Goal: Task Accomplishment & Management: Contribute content

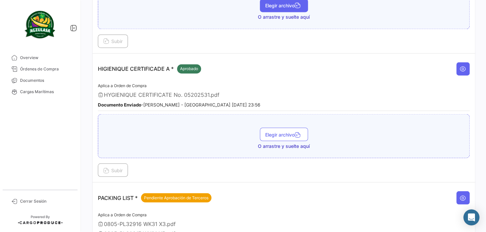
scroll to position [425, 0]
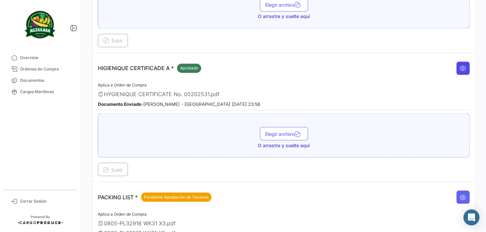
click at [460, 65] on icon at bounding box center [463, 68] width 7 height 7
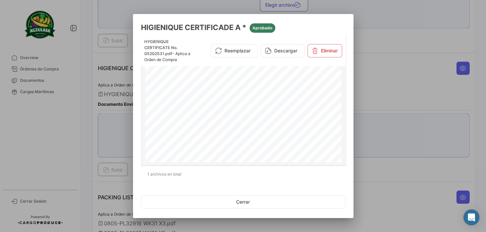
scroll to position [176, 0]
click at [379, 97] on div at bounding box center [243, 116] width 486 height 232
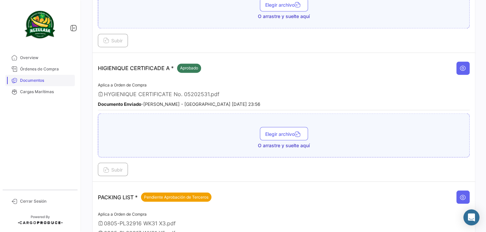
click at [49, 80] on span "Documentos" at bounding box center [46, 81] width 52 height 6
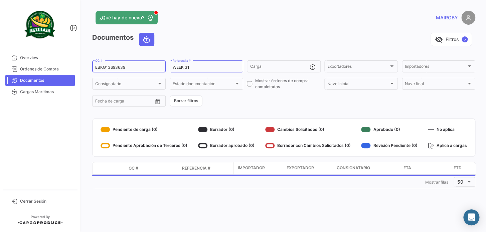
drag, startPoint x: 141, startPoint y: 65, endPoint x: 78, endPoint y: 67, distance: 62.9
click at [78, 67] on mat-sidenav-container "Overview Órdenes de Compra Documentos Cargas Marítimas Cerrar Sesión ¿Qué hay d…" at bounding box center [243, 116] width 486 height 232
paste input "UNIECPBO25310035"
type input "UNIECPBO25310035"
click at [255, 101] on form "UNIECPBO25310035 OC # WEEK 31 Referencia # Carga Exportadores Exportadores Impo…" at bounding box center [283, 84] width 383 height 48
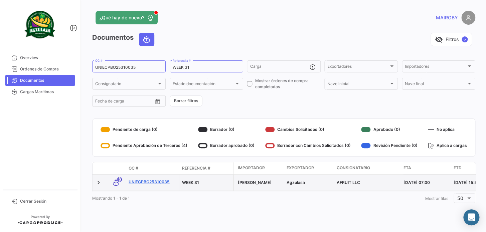
click at [155, 181] on link "UNIECPBO25310035" at bounding box center [153, 182] width 48 height 6
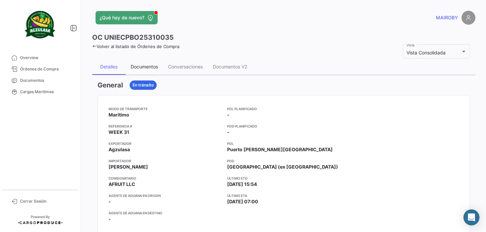
click at [156, 71] on div "Documentos" at bounding box center [144, 67] width 37 height 16
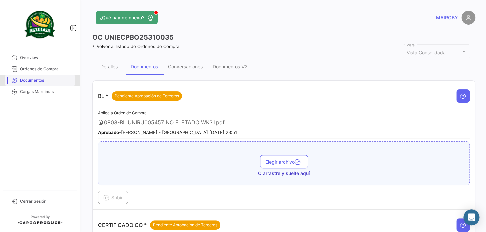
click at [48, 81] on span "Documentos" at bounding box center [46, 81] width 52 height 6
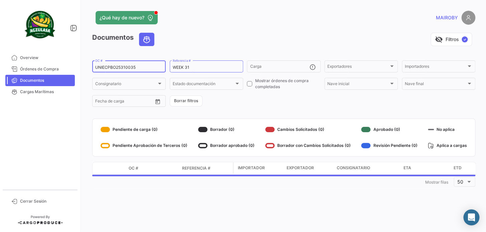
drag, startPoint x: 139, startPoint y: 68, endPoint x: 82, endPoint y: 68, distance: 57.2
click at [82, 68] on div "¿Qué hay de nuevo? MAIROBY Documentos visibility_off Filtros ✓ UNIECPBO25310035…" at bounding box center [284, 116] width 405 height 232
paste input "257285824"
type input "257285824"
click at [234, 102] on form "257285824 OC # WEEK 31 Referencia # Carga Exportadores Exportadores Importadore…" at bounding box center [283, 84] width 383 height 48
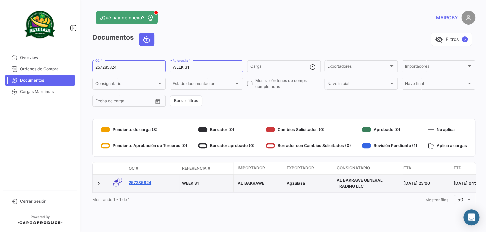
click at [140, 184] on link "257285824" at bounding box center [153, 183] width 48 height 6
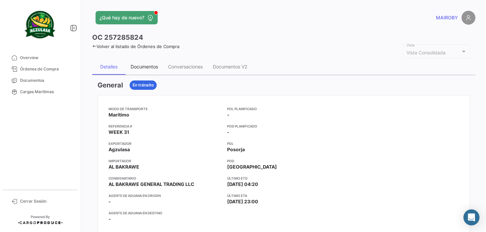
click at [142, 68] on div "Documentos" at bounding box center [144, 67] width 27 height 6
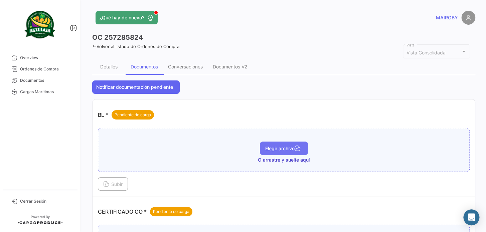
click at [269, 150] on span "Elegir archivo" at bounding box center [283, 149] width 37 height 6
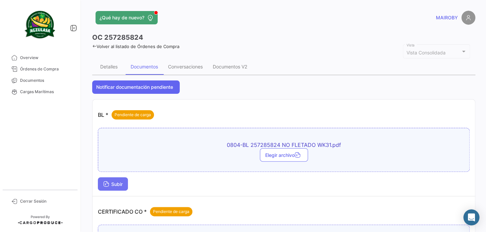
click at [123, 187] on span "Subir" at bounding box center [112, 185] width 19 height 6
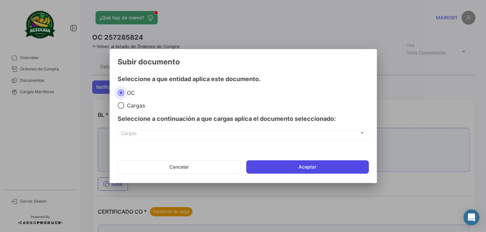
click at [308, 167] on button "Aceptar" at bounding box center [307, 166] width 123 height 13
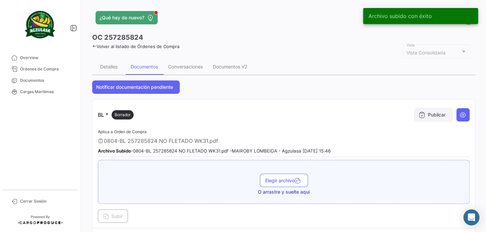
click at [421, 118] on button "Publicar" at bounding box center [434, 114] width 38 height 13
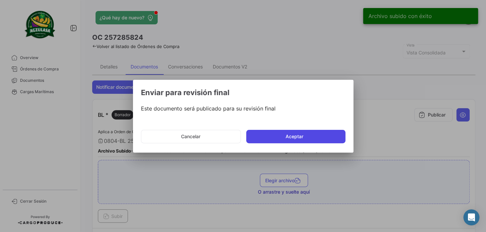
click at [315, 137] on button "Aceptar" at bounding box center [295, 136] width 99 height 13
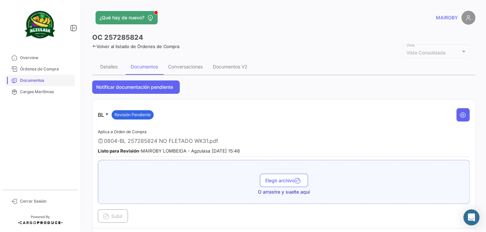
drag, startPoint x: 48, startPoint y: 79, endPoint x: 58, endPoint y: 75, distance: 10.7
click at [48, 79] on span "Documentos" at bounding box center [46, 81] width 52 height 6
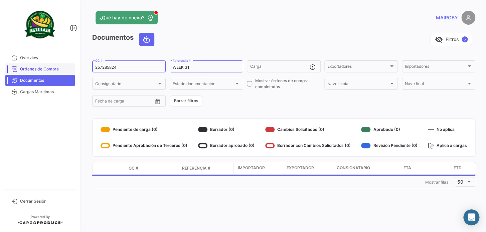
drag, startPoint x: 125, startPoint y: 68, endPoint x: 72, endPoint y: 68, distance: 53.2
click at [71, 68] on mat-sidenav-container "Overview Órdenes de Compra Documentos Cargas Marítimas Cerrar Sesión ¿Qué hay d…" at bounding box center [243, 116] width 486 height 232
paste input "62"
type input "257285862"
click at [262, 96] on form "257285862 OC # WEEK 31 Referencia # Carga Exportadores Exportadores Importadore…" at bounding box center [283, 84] width 383 height 48
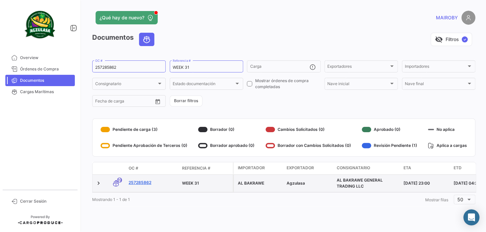
click at [136, 183] on link "257285862" at bounding box center [153, 183] width 48 height 6
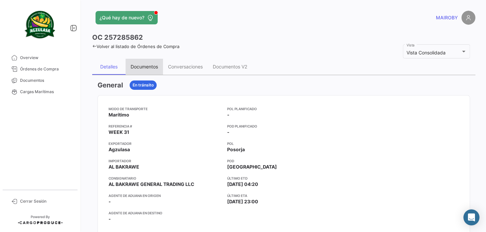
click at [140, 66] on div "Documentos" at bounding box center [144, 67] width 27 height 6
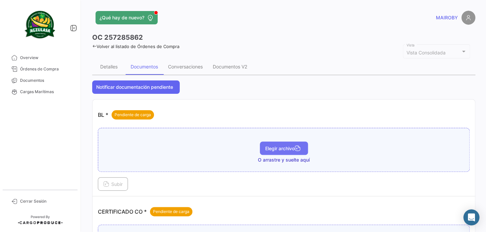
click at [279, 146] on span "Elegir archivo" at bounding box center [283, 149] width 37 height 6
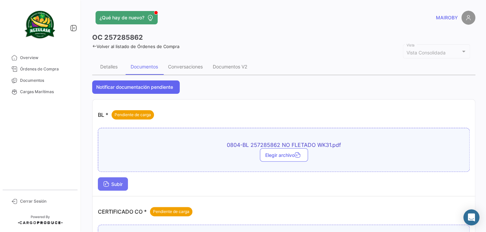
click at [123, 185] on span "Subir" at bounding box center [112, 185] width 19 height 6
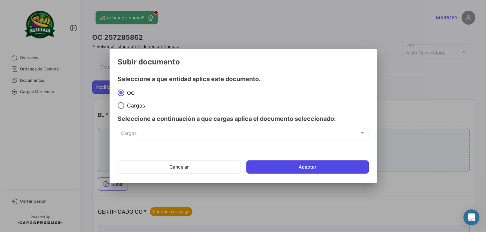
click at [295, 169] on button "Aceptar" at bounding box center [307, 166] width 123 height 13
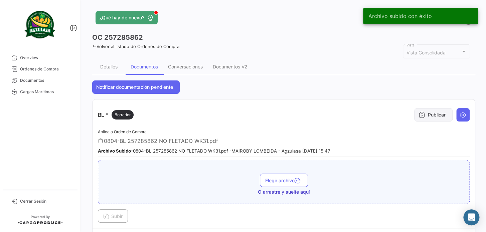
click at [420, 121] on button "Publicar" at bounding box center [434, 114] width 38 height 13
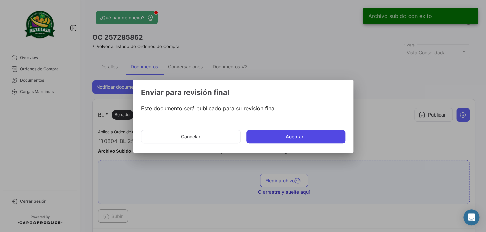
click at [293, 142] on button "Aceptar" at bounding box center [295, 136] width 99 height 13
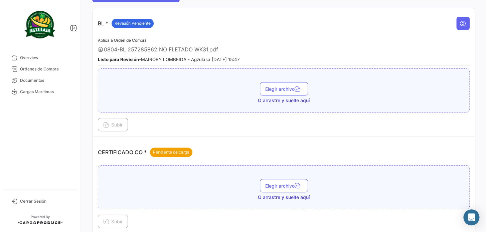
scroll to position [91, 0]
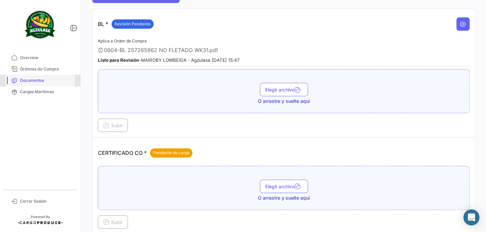
click at [40, 79] on span "Documentos" at bounding box center [46, 81] width 52 height 6
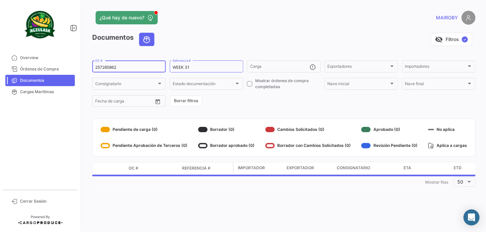
click at [98, 65] on input "257285862" at bounding box center [129, 67] width 68 height 5
type input "2"
paste input "257285780"
type input "257285780"
click at [230, 99] on form "257285780 OC # WEEK 31 Referencia # Carga Exportadores Exportadores Importadore…" at bounding box center [283, 84] width 383 height 48
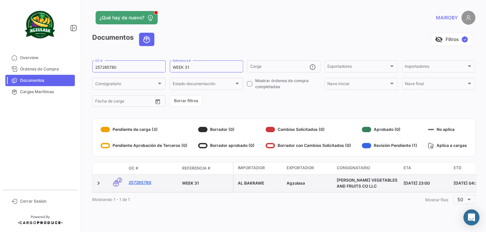
click at [140, 181] on link "257285780" at bounding box center [153, 183] width 48 height 6
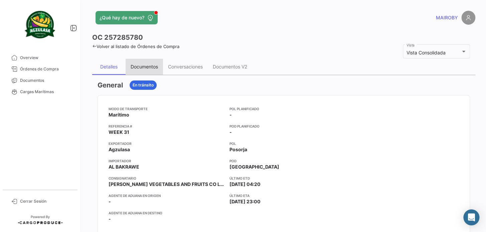
click at [151, 69] on div "Documentos" at bounding box center [144, 67] width 27 height 6
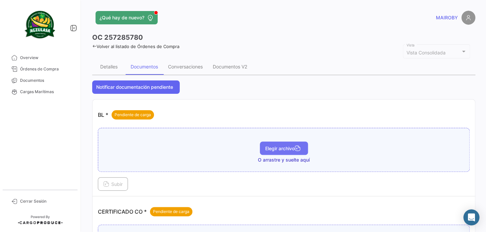
click at [274, 147] on span "Elegir archivo" at bounding box center [283, 149] width 37 height 6
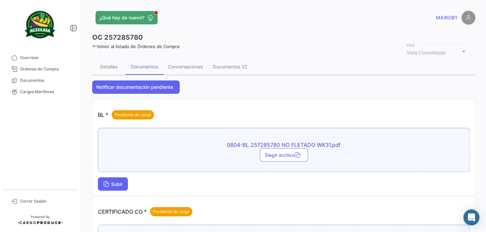
click at [119, 180] on button "Subir" at bounding box center [113, 184] width 30 height 13
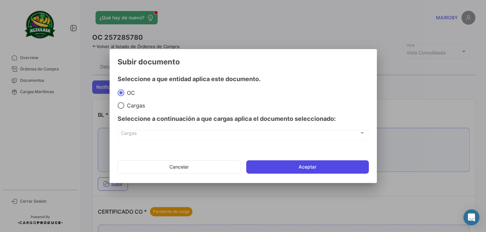
click at [292, 167] on button "Aceptar" at bounding box center [307, 166] width 123 height 13
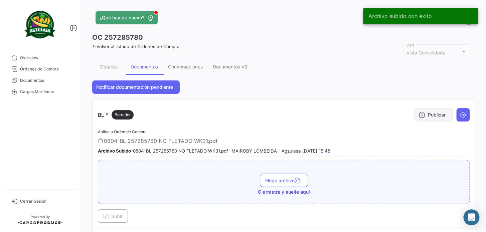
click at [420, 118] on button "Publicar" at bounding box center [434, 114] width 38 height 13
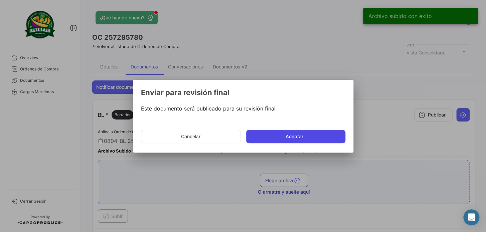
click at [314, 135] on button "Aceptar" at bounding box center [295, 136] width 99 height 13
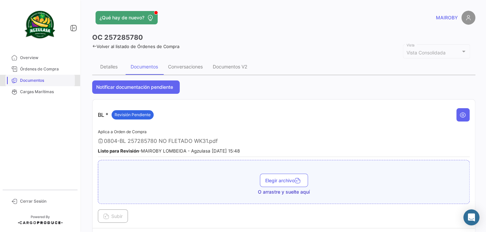
click at [41, 80] on span "Documentos" at bounding box center [46, 81] width 52 height 6
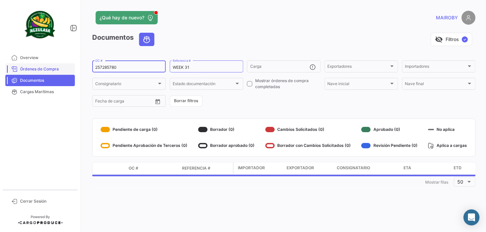
drag, startPoint x: 126, startPoint y: 67, endPoint x: 69, endPoint y: 67, distance: 57.8
click at [69, 67] on mat-sidenav-container "Overview Órdenes de Compra Documentos Cargas Marítimas Cerrar Sesión ¿Qué hay d…" at bounding box center [243, 116] width 486 height 232
paste input "948"
type input "257285948"
click at [240, 100] on form "257285948 OC # WEEK 31 Referencia # Carga Exportadores Exportadores Importadore…" at bounding box center [283, 84] width 383 height 48
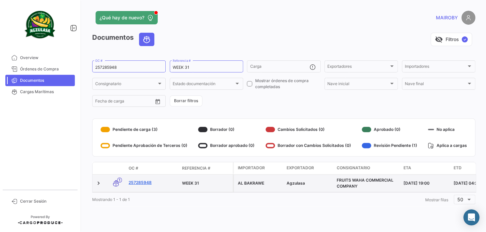
click at [143, 181] on link "257285948" at bounding box center [153, 183] width 48 height 6
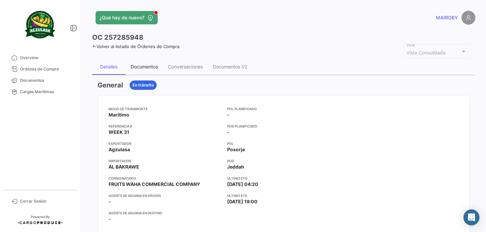
click at [141, 65] on div "Documentos" at bounding box center [144, 67] width 27 height 6
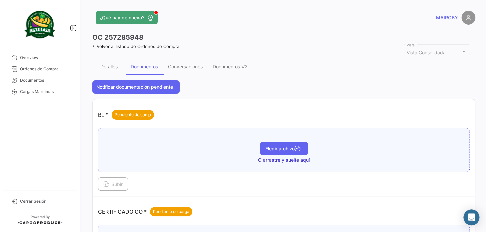
click at [279, 150] on span "Elegir archivo" at bounding box center [283, 149] width 37 height 6
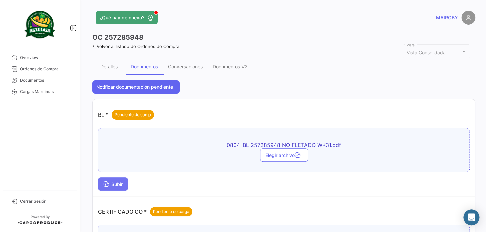
click at [123, 187] on button "Subir" at bounding box center [113, 184] width 30 height 13
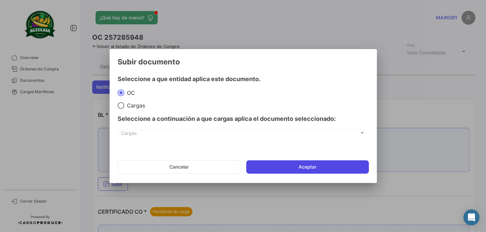
click at [282, 168] on button "Aceptar" at bounding box center [307, 166] width 123 height 13
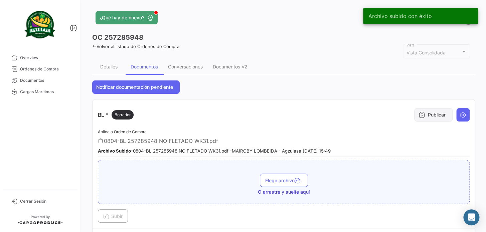
click at [427, 116] on button "Publicar" at bounding box center [434, 114] width 38 height 13
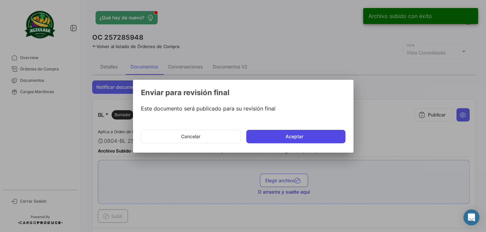
click at [309, 135] on button "Aceptar" at bounding box center [295, 136] width 99 height 13
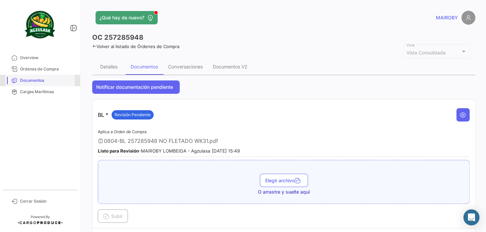
click at [51, 81] on span "Documentos" at bounding box center [46, 81] width 52 height 6
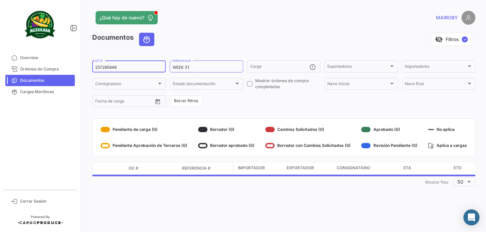
drag, startPoint x: 135, startPoint y: 67, endPoint x: 76, endPoint y: 67, distance: 59.8
click at [76, 67] on mat-sidenav-container "Overview Órdenes de Compra Documentos Cargas Marítimas Cerrar Sesión ¿Qué hay d…" at bounding box center [243, 116] width 486 height 232
paste input "6604"
type input "257286604"
click at [248, 102] on form "257286604 OC # WEEK 31 Referencia # Carga Exportadores Exportadores Importadore…" at bounding box center [283, 84] width 383 height 48
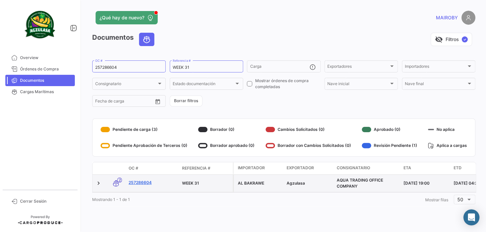
click at [147, 182] on link "257286604" at bounding box center [153, 183] width 48 height 6
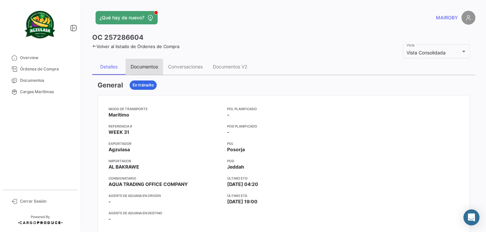
click at [149, 66] on div "Documentos" at bounding box center [144, 67] width 27 height 6
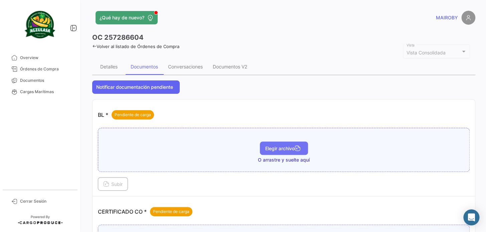
click at [276, 147] on span "Elegir archivo" at bounding box center [283, 149] width 37 height 6
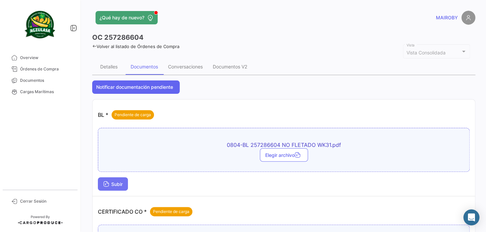
click at [117, 180] on button "Subir" at bounding box center [113, 184] width 30 height 13
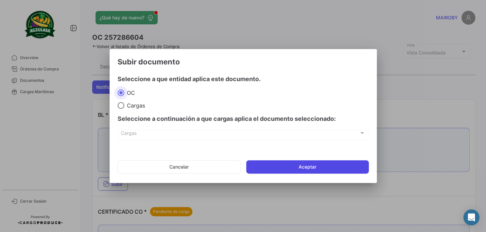
click at [308, 168] on button "Aceptar" at bounding box center [307, 166] width 123 height 13
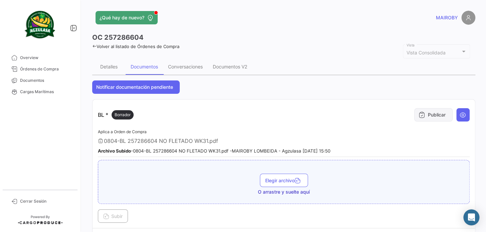
click at [427, 113] on button "Publicar" at bounding box center [434, 114] width 38 height 13
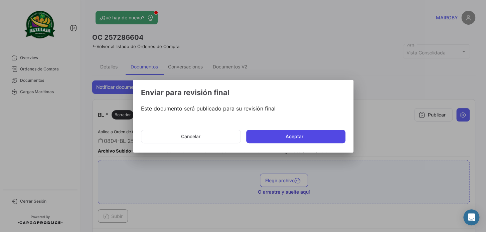
click at [294, 136] on button "Aceptar" at bounding box center [295, 136] width 99 height 13
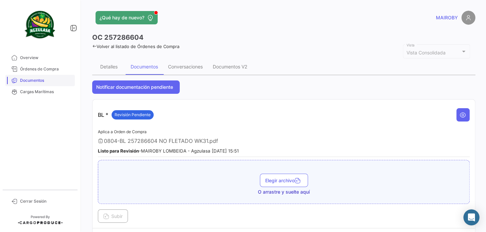
click at [56, 80] on span "Documentos" at bounding box center [46, 81] width 52 height 6
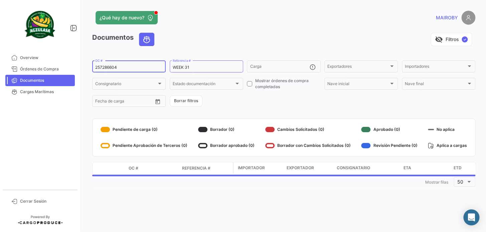
drag, startPoint x: 139, startPoint y: 69, endPoint x: 91, endPoint y: 68, distance: 47.5
click at [91, 68] on div "¿Qué hay de nuevo? MAIROBY Documentos visibility_off Filtros ✓ 257286604 OC # W…" at bounding box center [284, 116] width 405 height 232
paste input "476"
type input "257286476"
click at [263, 109] on div "Documentos visibility_off Filtros ✓ 257286476 OC # WEEK 31 Referencia # Carga E…" at bounding box center [283, 111] width 383 height 156
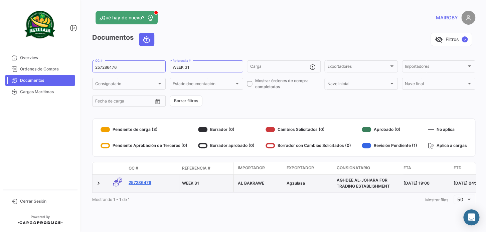
click at [146, 183] on link "257286476" at bounding box center [153, 183] width 48 height 6
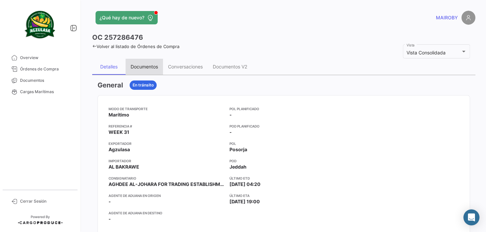
click at [136, 69] on div "Documentos" at bounding box center [144, 67] width 27 height 6
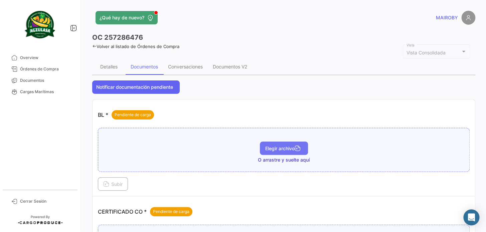
click at [281, 149] on span "Elegir archivo" at bounding box center [283, 149] width 37 height 6
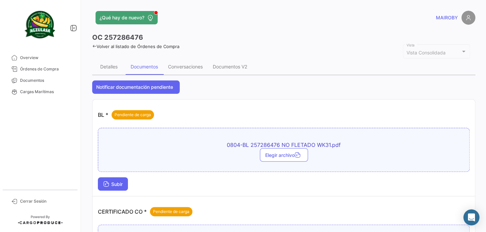
click at [105, 184] on icon at bounding box center [106, 185] width 6 height 6
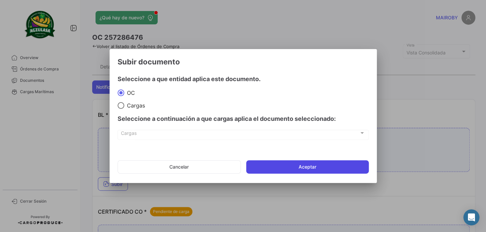
click at [290, 172] on button "Aceptar" at bounding box center [307, 166] width 123 height 13
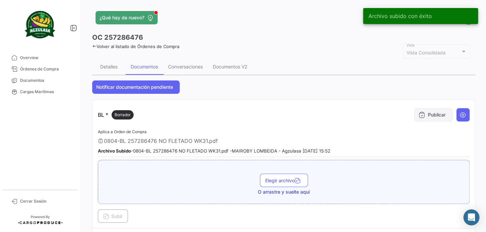
click at [442, 113] on button "Publicar" at bounding box center [434, 114] width 38 height 13
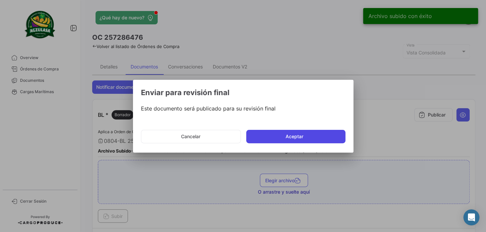
click at [312, 133] on button "Aceptar" at bounding box center [295, 136] width 99 height 13
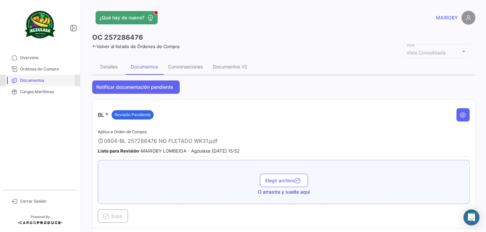
click at [52, 81] on span "Documentos" at bounding box center [46, 81] width 52 height 6
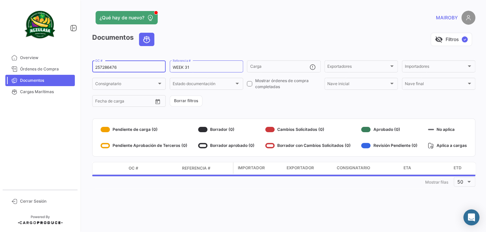
drag, startPoint x: 123, startPoint y: 67, endPoint x: 91, endPoint y: 67, distance: 32.1
click at [91, 67] on div "¿Qué hay de nuevo? MAIROBY Documentos visibility_off Filtros ✓ 257286476 OC # W…" at bounding box center [284, 116] width 405 height 232
paste input "677"
type input "257286677"
click at [264, 105] on form "257286677 OC # WEEK 31 Referencia # Carga Exportadores Exportadores Importadore…" at bounding box center [283, 84] width 383 height 48
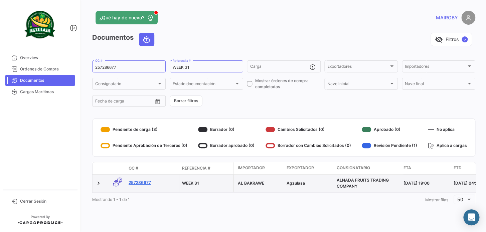
click at [143, 184] on link "257286677" at bounding box center [153, 183] width 48 height 6
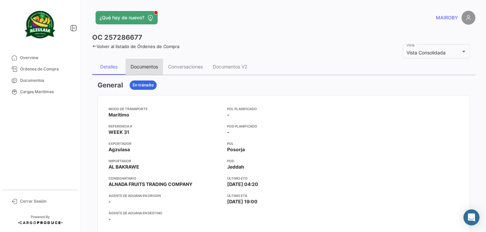
click at [142, 63] on div "Documentos" at bounding box center [144, 67] width 37 height 16
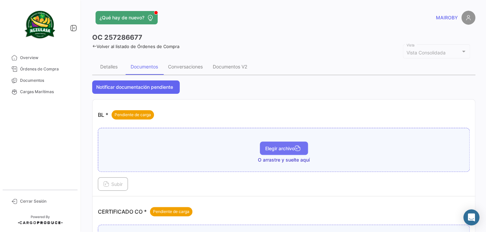
click at [279, 152] on button "Elegir archivo" at bounding box center [284, 148] width 48 height 13
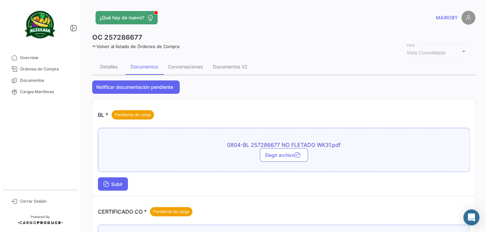
click at [120, 182] on span "Subir" at bounding box center [112, 185] width 19 height 6
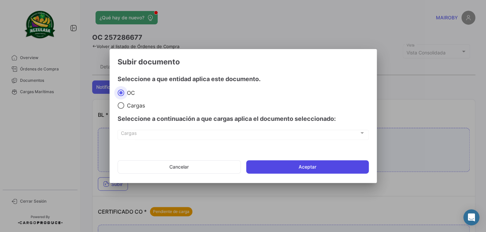
click at [304, 167] on button "Aceptar" at bounding box center [307, 166] width 123 height 13
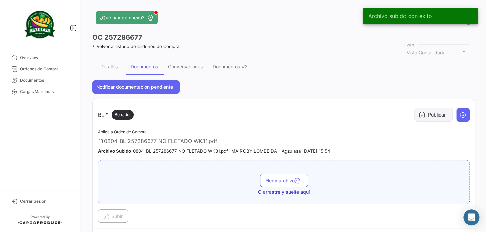
click at [415, 117] on button "Publicar" at bounding box center [434, 114] width 38 height 13
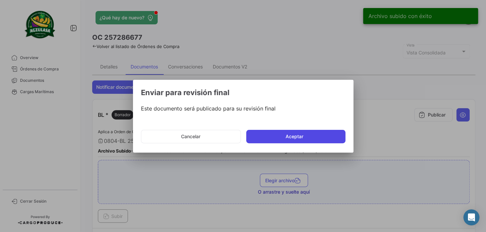
click at [307, 137] on button "Aceptar" at bounding box center [295, 136] width 99 height 13
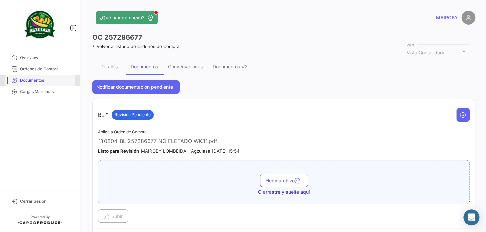
click at [48, 80] on span "Documentos" at bounding box center [46, 81] width 52 height 6
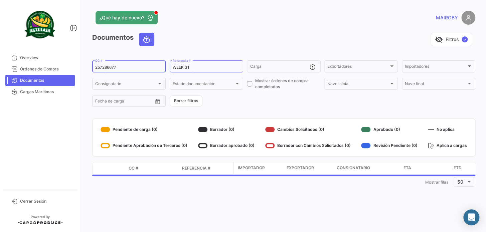
drag, startPoint x: 120, startPoint y: 66, endPoint x: 84, endPoint y: 65, distance: 36.8
click at [84, 65] on div "¿Qué hay de nuevo? MAIROBY Documentos visibility_off Filtros ✓ 257286677 OC # W…" at bounding box center [284, 116] width 405 height 232
paste input "433"
type input "257286433"
click at [315, 98] on form "257286433 OC # WEEK 31 Referencia # Carga Exportadores Exportadores Importadore…" at bounding box center [283, 84] width 383 height 48
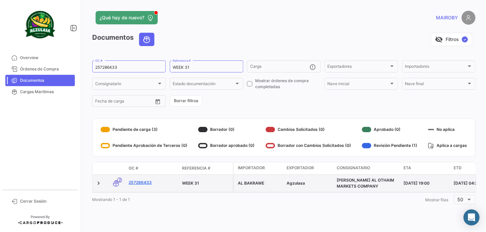
click at [146, 184] on link "257286433" at bounding box center [153, 183] width 48 height 6
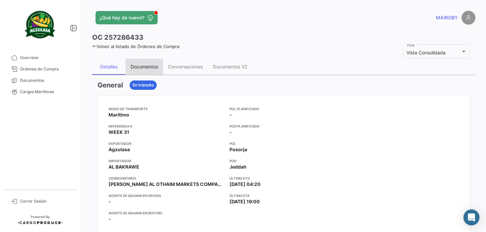
click at [147, 70] on div "Documentos" at bounding box center [144, 67] width 37 height 16
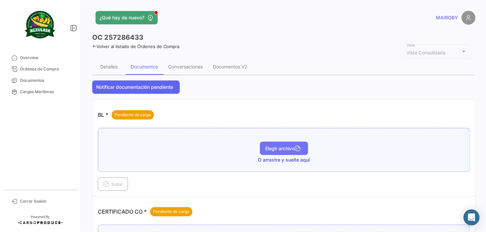
click at [277, 153] on button "Elegir archivo" at bounding box center [284, 148] width 48 height 13
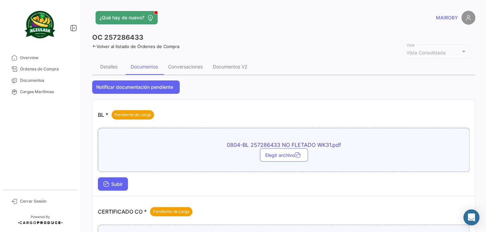
click at [117, 185] on span "Subir" at bounding box center [112, 185] width 19 height 6
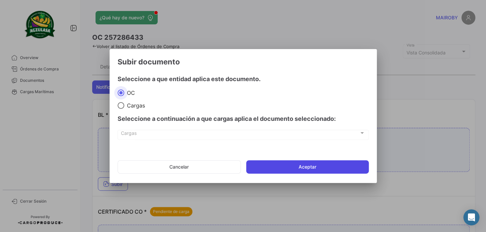
click at [286, 167] on button "Aceptar" at bounding box center [307, 166] width 123 height 13
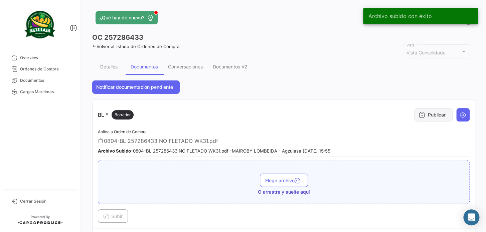
click at [428, 111] on button "Publicar" at bounding box center [434, 114] width 38 height 13
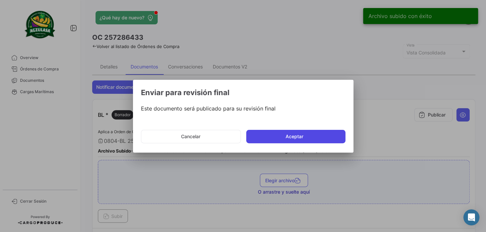
click at [297, 135] on button "Aceptar" at bounding box center [295, 136] width 99 height 13
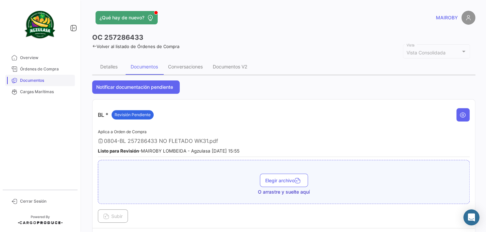
click at [55, 81] on span "Documentos" at bounding box center [46, 81] width 52 height 6
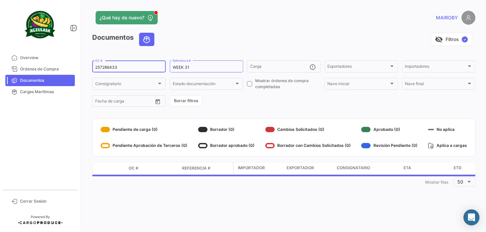
drag, startPoint x: 147, startPoint y: 66, endPoint x: 84, endPoint y: 69, distance: 62.9
click at [84, 69] on div "¿Qué hay de nuevo? MAIROBY Documentos visibility_off Filtros ✓ 257286433 OC # W…" at bounding box center [284, 116] width 405 height 232
paste input "744"
type input "257286744"
click at [240, 101] on form "257286744 OC # WEEK 31 Referencia # Carga Exportadores Exportadores Importadore…" at bounding box center [283, 84] width 383 height 48
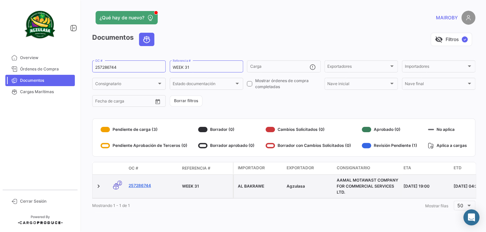
click at [132, 185] on link "257286744" at bounding box center [153, 186] width 48 height 6
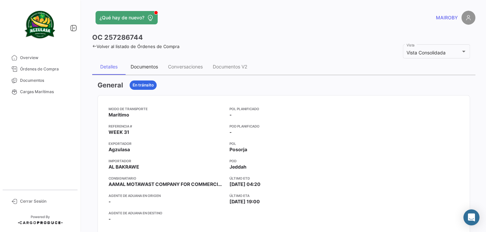
click at [143, 69] on div "Documentos" at bounding box center [144, 67] width 27 height 6
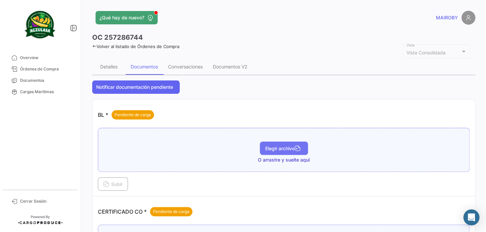
click at [291, 151] on button "Elegir archivo" at bounding box center [284, 148] width 48 height 13
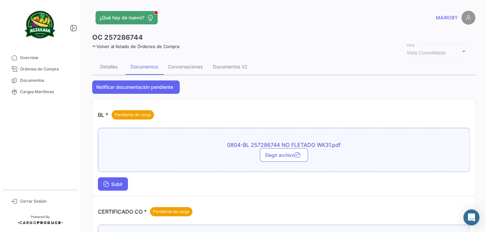
click at [121, 181] on button "Subir" at bounding box center [113, 184] width 30 height 13
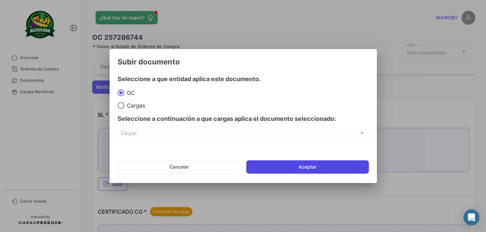
click at [292, 164] on button "Aceptar" at bounding box center [307, 166] width 123 height 13
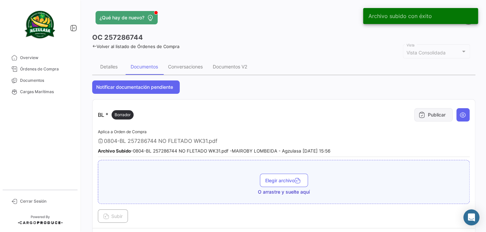
click at [428, 116] on button "Publicar" at bounding box center [434, 114] width 38 height 13
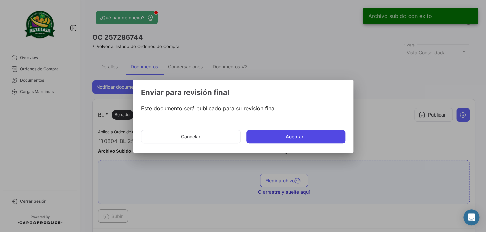
click at [289, 133] on button "Aceptar" at bounding box center [295, 136] width 99 height 13
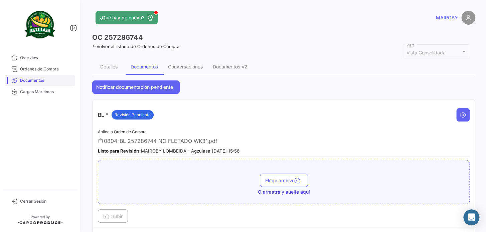
click at [54, 79] on span "Documentos" at bounding box center [46, 81] width 52 height 6
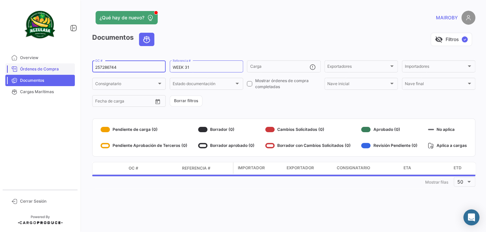
drag, startPoint x: 130, startPoint y: 68, endPoint x: 73, endPoint y: 67, distance: 57.2
click at [73, 67] on mat-sidenav-container "Overview Órdenes de Compra Documentos Cargas Marítimas Cerrar Sesión ¿Qué hay d…" at bounding box center [243, 116] width 486 height 232
paste input "257286893"
type input "257286893"
click at [206, 98] on form "257286893 OC # WEEK 31 Referencia # Carga Exportadores Exportadores Importadore…" at bounding box center [283, 84] width 383 height 48
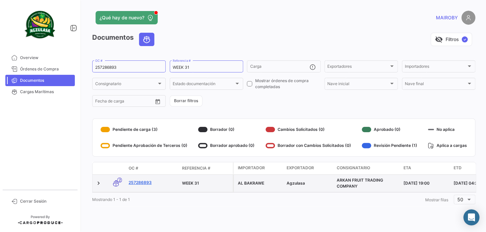
click at [138, 182] on link "257286893" at bounding box center [153, 183] width 48 height 6
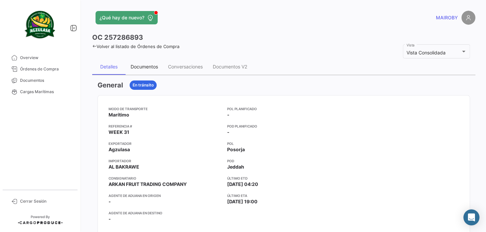
click at [144, 64] on div "Documentos" at bounding box center [144, 67] width 27 height 6
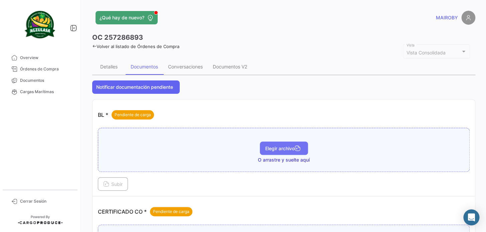
click at [274, 148] on span "Elegir archivo" at bounding box center [283, 149] width 37 height 6
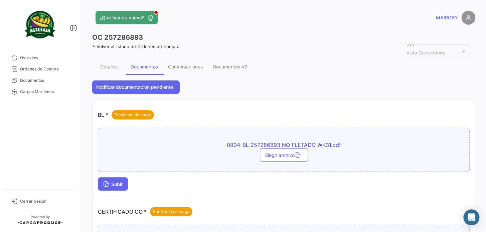
click at [117, 181] on button "Subir" at bounding box center [113, 184] width 30 height 13
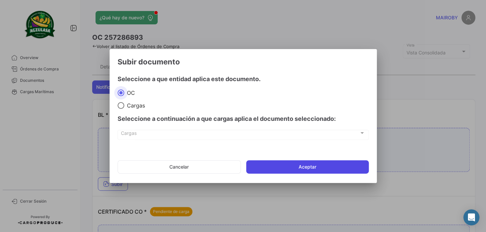
click at [270, 167] on button "Aceptar" at bounding box center [307, 166] width 123 height 13
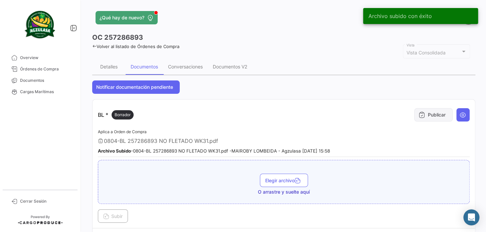
click at [419, 115] on icon at bounding box center [422, 115] width 7 height 7
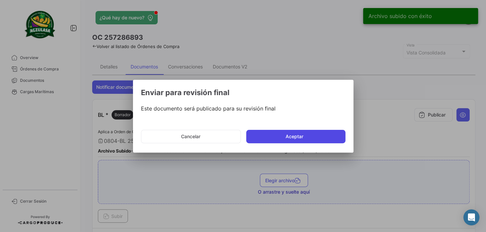
click at [311, 136] on button "Aceptar" at bounding box center [295, 136] width 99 height 13
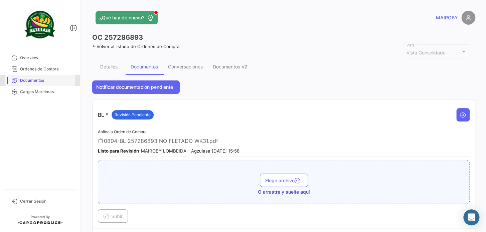
click at [54, 84] on link "Documentos" at bounding box center [40, 80] width 70 height 11
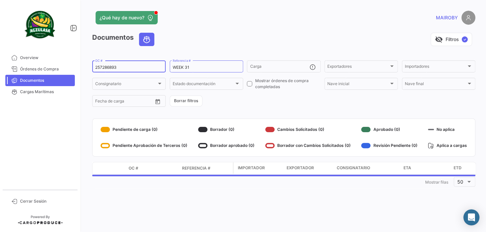
drag, startPoint x: 120, startPoint y: 67, endPoint x: 90, endPoint y: 64, distance: 30.2
click at [90, 64] on div "¿Qué hay de nuevo? MAIROBY Documentos visibility_off Filtros ✓ 257286893 OC # W…" at bounding box center [284, 116] width 405 height 232
paste input "257286826"
type input "257286826"
click at [243, 101] on form "257286826 OC # WEEK 31 Referencia # Carga Exportadores Exportadores Importadore…" at bounding box center [283, 84] width 383 height 48
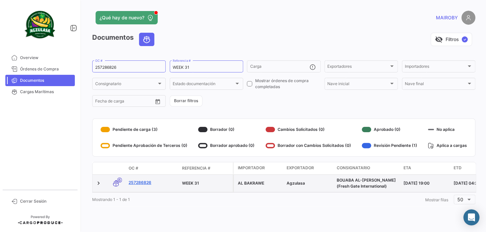
click at [140, 186] on link "257286826" at bounding box center [153, 183] width 48 height 6
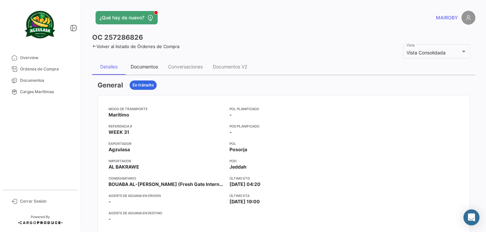
click at [148, 68] on div "Documentos" at bounding box center [144, 67] width 27 height 6
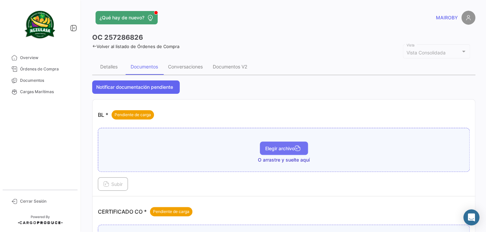
click at [276, 144] on button "Elegir archivo" at bounding box center [284, 148] width 48 height 13
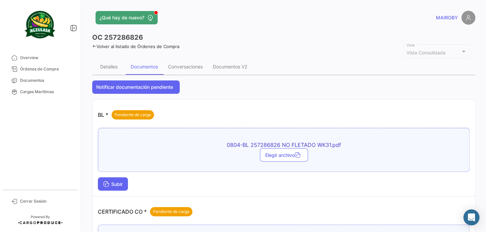
click at [126, 184] on button "Subir" at bounding box center [113, 184] width 30 height 13
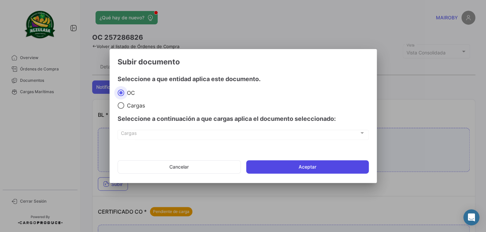
click at [296, 162] on button "Aceptar" at bounding box center [307, 166] width 123 height 13
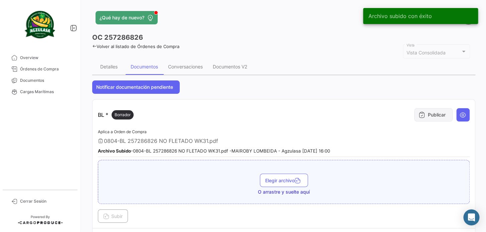
click at [438, 112] on button "Publicar" at bounding box center [434, 114] width 38 height 13
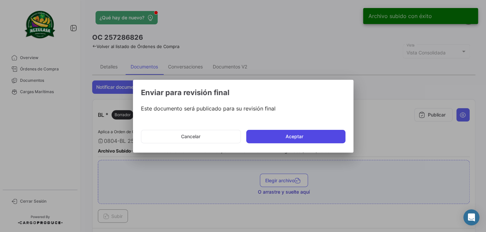
click at [275, 139] on button "Aceptar" at bounding box center [295, 136] width 99 height 13
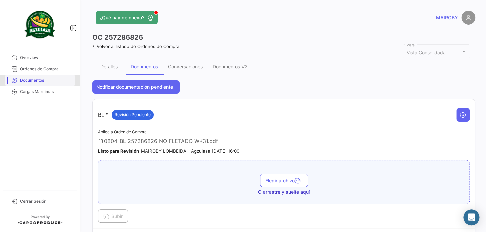
click at [59, 79] on span "Documentos" at bounding box center [46, 81] width 52 height 6
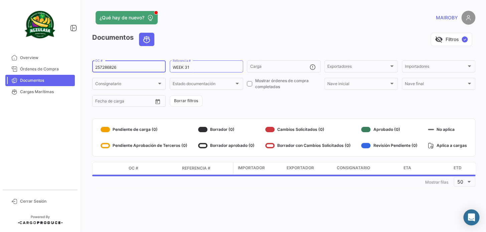
drag, startPoint x: 135, startPoint y: 70, endPoint x: 87, endPoint y: 68, distance: 47.5
click at [87, 68] on div "¿Qué hay de nuevo? MAIROBY Documentos visibility_off Filtros ✓ 257286826 OC # W…" at bounding box center [284, 116] width 405 height 232
paste input "994"
type input "257286994"
click at [230, 107] on form "257286994 OC # WEEK 31 Referencia # Carga Exportadores Exportadores Importadore…" at bounding box center [283, 84] width 383 height 48
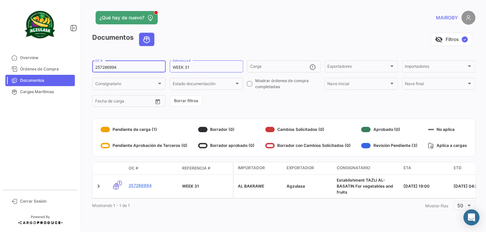
drag, startPoint x: 141, startPoint y: 65, endPoint x: 76, endPoint y: 81, distance: 67.9
click at [76, 81] on mat-sidenav-container "Overview Órdenes de Compra Documentos Cargas Marítimas Cerrar Sesión ¿Qué hay d…" at bounding box center [243, 116] width 486 height 232
click at [229, 110] on div "Documentos visibility_off Filtros ✓ 257286994 OC # WEEK 31 Referencia # Carga E…" at bounding box center [283, 123] width 383 height 180
drag, startPoint x: 112, startPoint y: 67, endPoint x: 80, endPoint y: 67, distance: 32.1
click at [80, 67] on mat-sidenav-container "Overview Órdenes de Compra Documentos Cargas Marítimas Cerrar Sesión ¿Qué hay d…" at bounding box center [243, 116] width 486 height 232
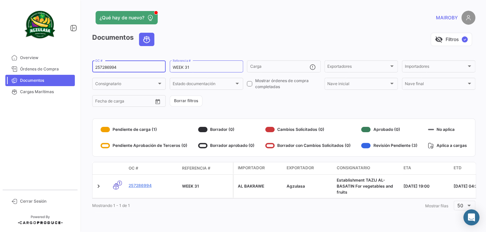
click at [276, 107] on form "257286994 OC # WEEK 31 Referencia # Carga Exportadores Exportadores Importadore…" at bounding box center [283, 84] width 383 height 48
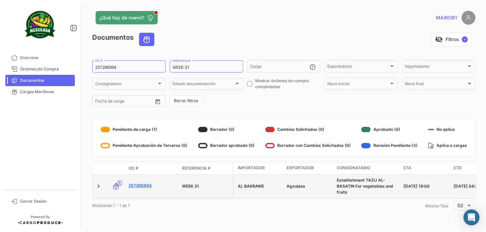
click at [139, 185] on link "257286994" at bounding box center [153, 186] width 48 height 6
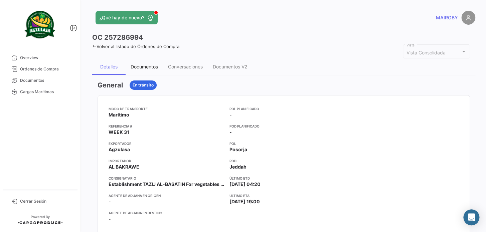
click at [152, 70] on div "Documentos" at bounding box center [144, 67] width 37 height 16
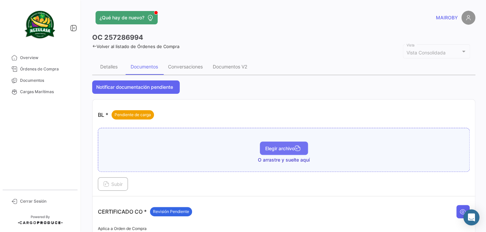
click at [280, 147] on span "Elegir archivo" at bounding box center [283, 149] width 37 height 6
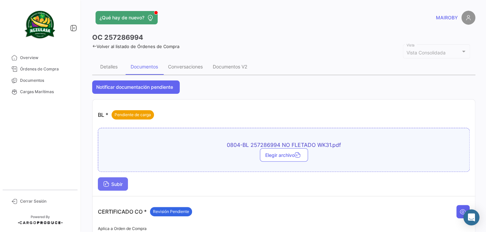
click at [122, 186] on span "Subir" at bounding box center [112, 185] width 19 height 6
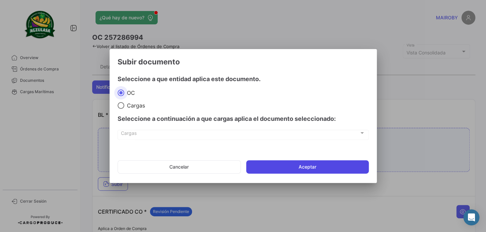
click at [274, 166] on button "Aceptar" at bounding box center [307, 166] width 123 height 13
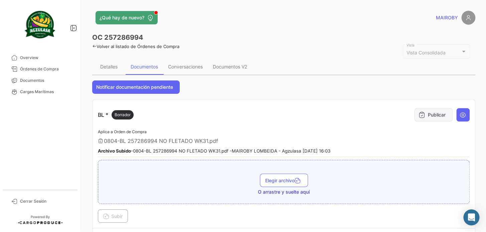
click at [427, 111] on button "Publicar" at bounding box center [434, 114] width 38 height 13
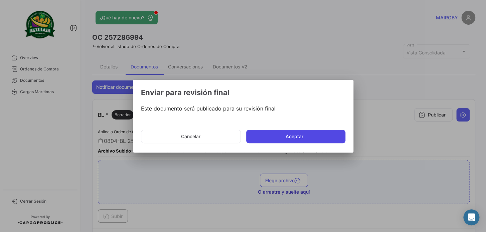
click at [321, 135] on button "Aceptar" at bounding box center [295, 136] width 99 height 13
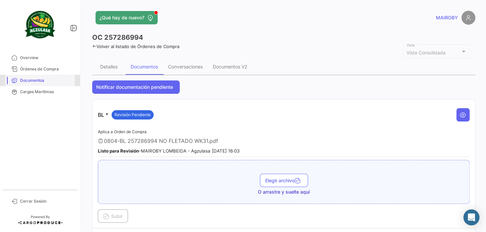
click at [48, 78] on span "Documentos" at bounding box center [46, 81] width 52 height 6
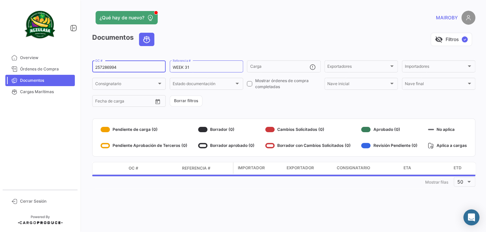
drag, startPoint x: 124, startPoint y: 69, endPoint x: 87, endPoint y: 68, distance: 37.1
click at [87, 68] on div "¿Qué hay de nuevo? MAIROBY Documentos visibility_off Filtros ✓ 257286994 OC # W…" at bounding box center [284, 116] width 405 height 232
paste input "520"
type input "257286520"
click at [225, 102] on form "257286520 OC # WEEK 31 Referencia # Carga Exportadores Exportadores Importadore…" at bounding box center [283, 84] width 383 height 48
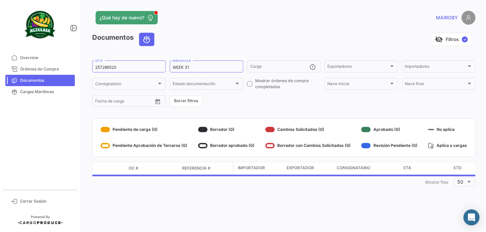
click at [225, 104] on form "257286520 OC # WEEK 31 Referencia # Carga Exportadores Exportadores Importadore…" at bounding box center [283, 84] width 383 height 48
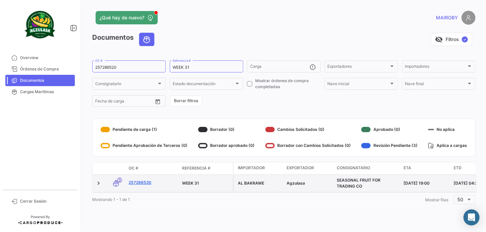
click at [140, 181] on link "257286520" at bounding box center [153, 183] width 48 height 6
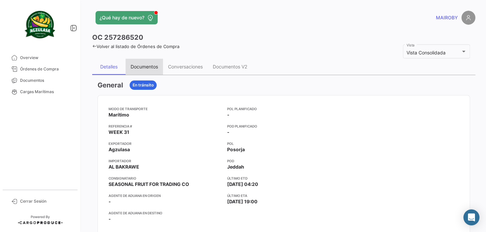
click at [140, 65] on div "Documentos" at bounding box center [144, 67] width 27 height 6
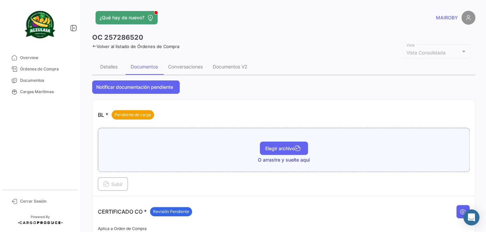
click at [274, 149] on span "Elegir archivo" at bounding box center [283, 149] width 37 height 6
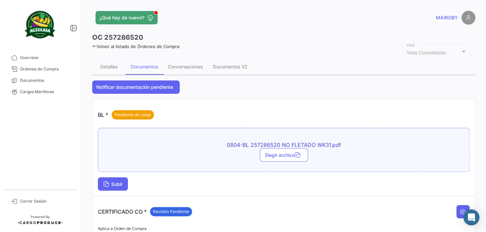
click at [123, 183] on span "Subir" at bounding box center [112, 185] width 19 height 6
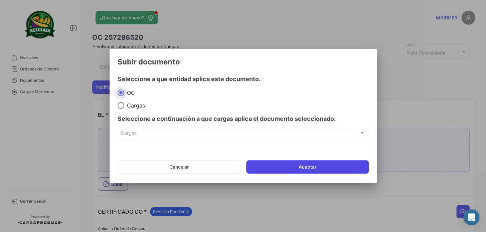
click at [278, 166] on button "Aceptar" at bounding box center [307, 166] width 123 height 13
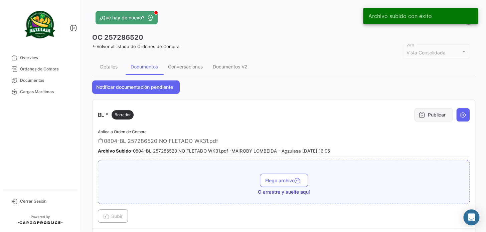
click at [427, 114] on button "Publicar" at bounding box center [434, 114] width 38 height 13
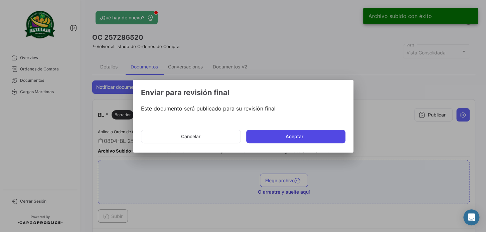
click at [292, 137] on button "Aceptar" at bounding box center [295, 136] width 99 height 13
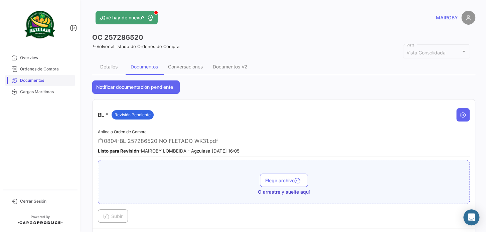
click at [56, 79] on span "Documentos" at bounding box center [46, 81] width 52 height 6
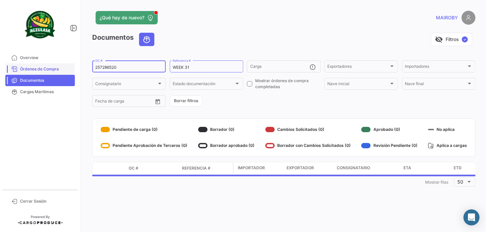
drag, startPoint x: 111, startPoint y: 66, endPoint x: 66, endPoint y: 67, distance: 45.2
click at [66, 67] on mat-sidenav-container "Overview Órdenes de Compra Documentos Cargas Marítimas Cerrar Sesión ¿Qué hay d…" at bounding box center [243, 116] width 486 height 232
paste input "7418"
type input "257287418"
click at [220, 98] on form "257287418 OC # WEEK 31 Referencia # Carga Exportadores Exportadores Importadore…" at bounding box center [283, 84] width 383 height 48
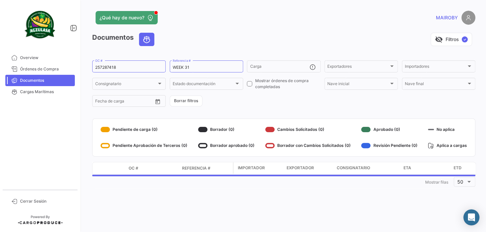
click at [220, 99] on form "257287418 OC # WEEK 31 Referencia # Carga Exportadores Exportadores Importadore…" at bounding box center [283, 84] width 383 height 48
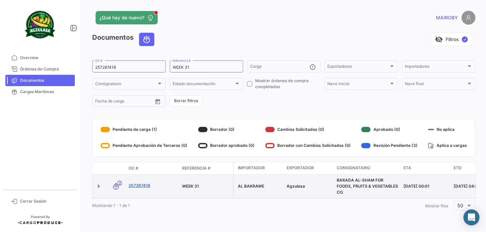
click at [141, 184] on link "257287418" at bounding box center [153, 186] width 48 height 6
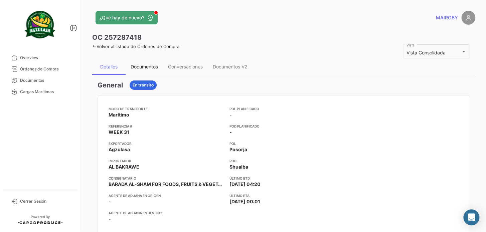
click at [143, 65] on div "Documentos" at bounding box center [144, 67] width 27 height 6
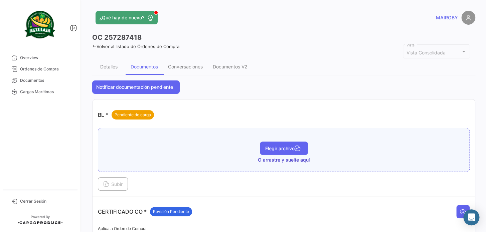
click at [275, 146] on span "Elegir archivo" at bounding box center [283, 149] width 37 height 6
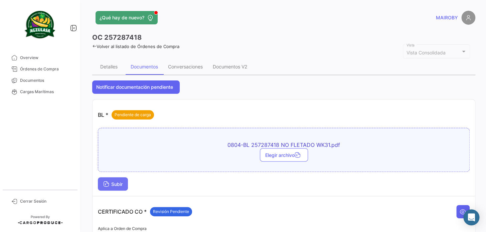
click at [117, 184] on span "Subir" at bounding box center [112, 185] width 19 height 6
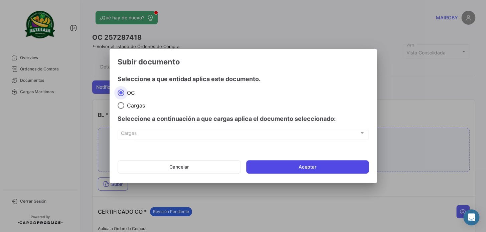
click at [284, 170] on button "Aceptar" at bounding box center [307, 166] width 123 height 13
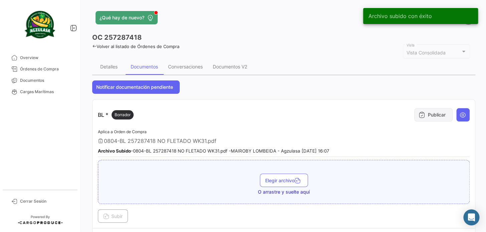
click at [423, 113] on button "Publicar" at bounding box center [434, 114] width 38 height 13
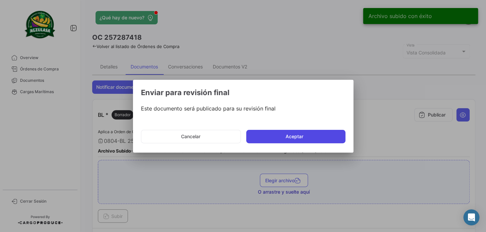
click at [311, 137] on button "Aceptar" at bounding box center [295, 136] width 99 height 13
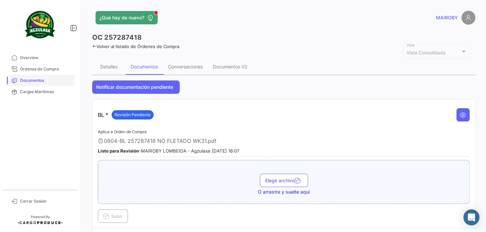
click at [42, 80] on span "Documentos" at bounding box center [46, 81] width 52 height 6
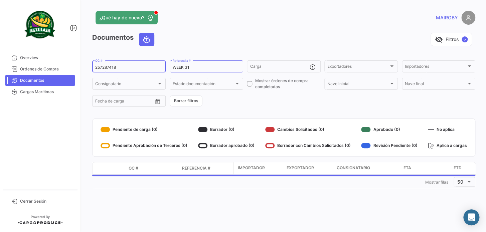
drag, startPoint x: 122, startPoint y: 68, endPoint x: 96, endPoint y: 67, distance: 26.1
click at [96, 67] on input "257287418" at bounding box center [129, 67] width 68 height 5
paste input "335"
type input "257287335"
click at [238, 93] on form "257287335 OC # WEEK 31 Referencia # Carga Exportadores Exportadores Importadore…" at bounding box center [283, 84] width 383 height 48
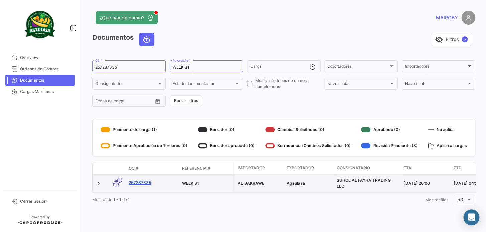
click at [136, 183] on link "257287335" at bounding box center [153, 183] width 48 height 6
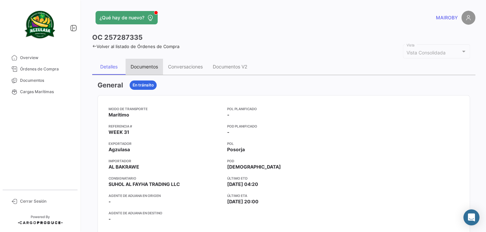
click at [147, 65] on div "Documentos" at bounding box center [144, 67] width 27 height 6
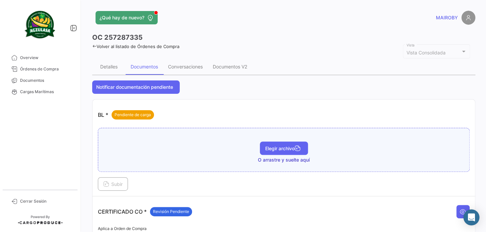
click at [272, 144] on button "Elegir archivo" at bounding box center [284, 148] width 48 height 13
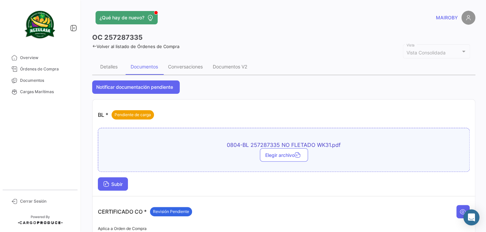
click at [120, 183] on span "Subir" at bounding box center [112, 185] width 19 height 6
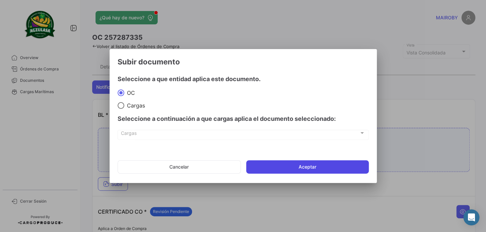
click at [274, 164] on button "Aceptar" at bounding box center [307, 166] width 123 height 13
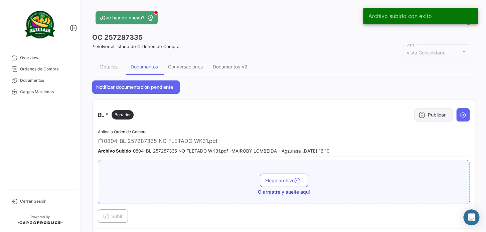
click at [426, 114] on button "Publicar" at bounding box center [434, 114] width 38 height 13
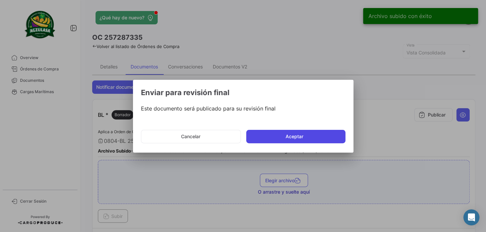
click at [300, 134] on button "Aceptar" at bounding box center [295, 136] width 99 height 13
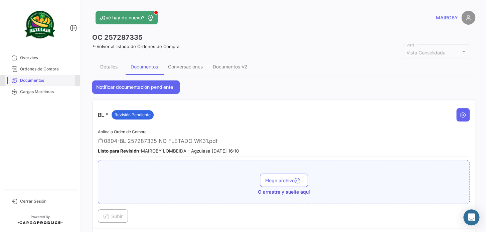
click at [50, 80] on span "Documentos" at bounding box center [46, 81] width 52 height 6
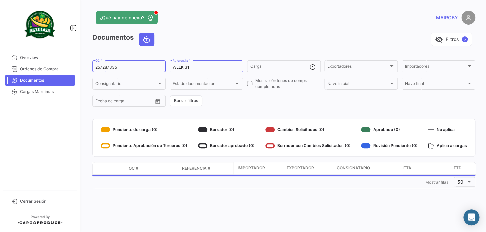
drag, startPoint x: 122, startPoint y: 67, endPoint x: 88, endPoint y: 67, distance: 34.1
click at [88, 67] on div "¿Qué hay de nuevo? MAIROBY Documentos visibility_off Filtros ✓ 257287335 OC # W…" at bounding box center [284, 116] width 405 height 232
paste input "5718"
type input "257285718"
click at [240, 106] on form "257285718 OC # WEEK 31 Referencia # Carga Exportadores Exportadores Importadore…" at bounding box center [283, 84] width 383 height 48
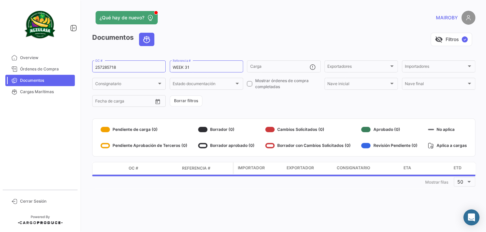
click at [240, 106] on form "257285718 OC # WEEK 31 Referencia # Carga Exportadores Exportadores Importadore…" at bounding box center [283, 84] width 383 height 48
click at [264, 112] on div "Documentos visibility_off Filtros ✓ 257285718 OC # WEEK 31 Referencia # Carga E…" at bounding box center [283, 111] width 383 height 156
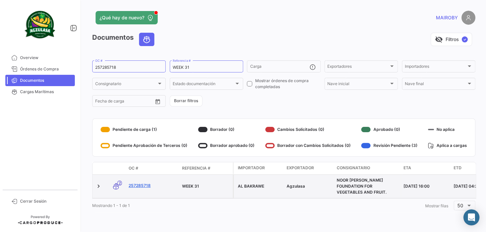
click at [147, 183] on link "257285718" at bounding box center [153, 186] width 48 height 6
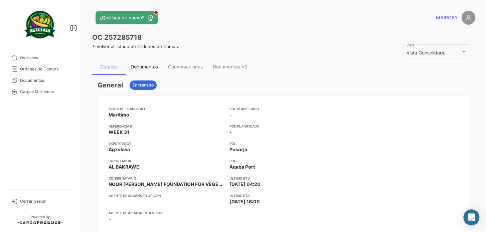
click at [141, 68] on div "Documentos" at bounding box center [144, 67] width 27 height 6
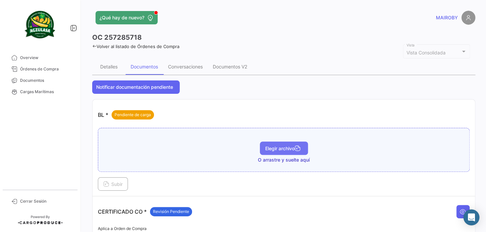
click at [284, 149] on span "Elegir archivo" at bounding box center [283, 149] width 37 height 6
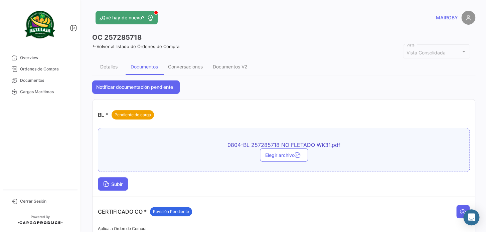
click at [119, 184] on span "Subir" at bounding box center [112, 185] width 19 height 6
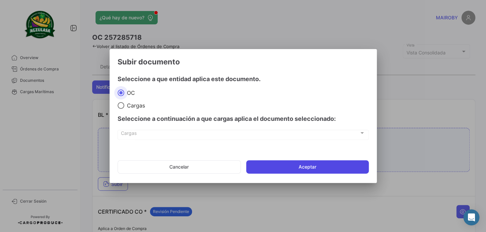
click at [282, 166] on button "Aceptar" at bounding box center [307, 166] width 123 height 13
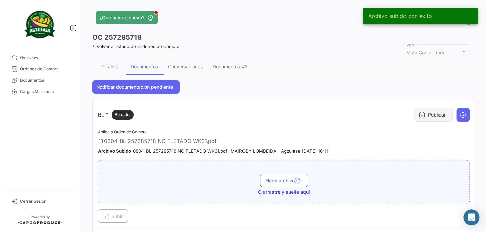
click at [425, 114] on button "Publicar" at bounding box center [434, 114] width 38 height 13
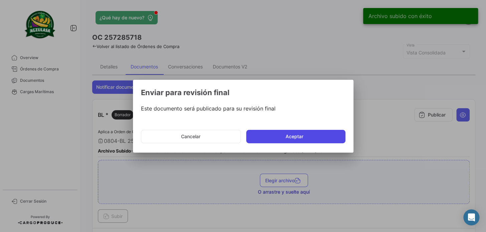
click at [289, 137] on button "Aceptar" at bounding box center [295, 136] width 99 height 13
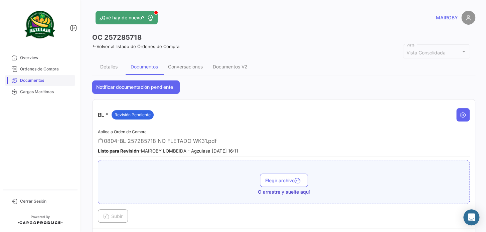
click at [52, 78] on span "Documentos" at bounding box center [46, 81] width 52 height 6
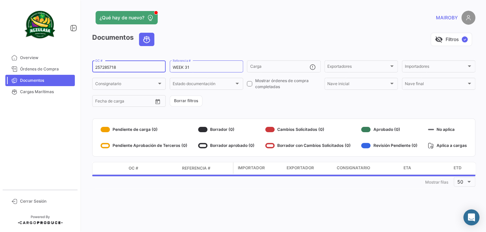
drag, startPoint x: 134, startPoint y: 66, endPoint x: 86, endPoint y: 66, distance: 48.1
click at [86, 66] on div "¿Qué hay de nuevo? MAIROBY Documentos visibility_off Filtros ✓ 257285718 OC # W…" at bounding box center [284, 116] width 405 height 232
paste input "7073"
type input "257287073"
click at [222, 97] on form "257287073 OC # WEEK 31 Referencia # Carga Exportadores Exportadores Importadore…" at bounding box center [283, 84] width 383 height 48
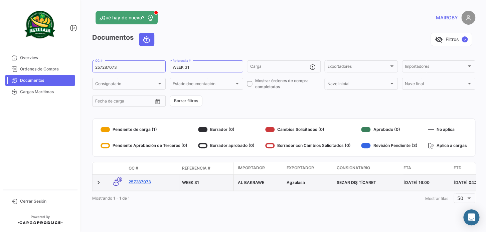
click at [147, 183] on link "257287073" at bounding box center [153, 182] width 48 height 6
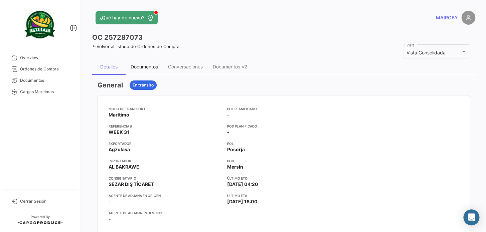
click at [141, 65] on div "Documentos" at bounding box center [144, 67] width 27 height 6
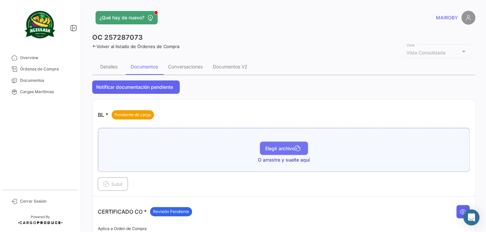
click at [274, 144] on button "Elegir archivo" at bounding box center [284, 148] width 48 height 13
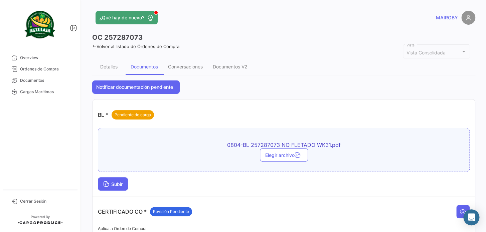
click at [126, 186] on button "Subir" at bounding box center [113, 184] width 30 height 13
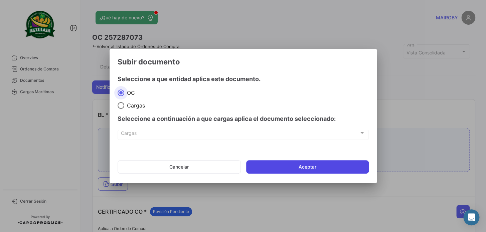
click at [303, 164] on button "Aceptar" at bounding box center [307, 166] width 123 height 13
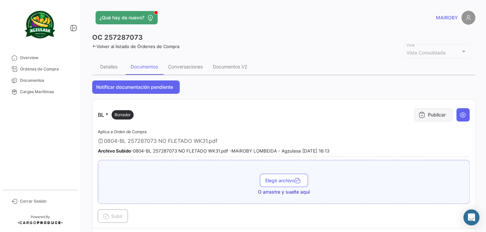
click at [422, 117] on icon at bounding box center [422, 115] width 7 height 7
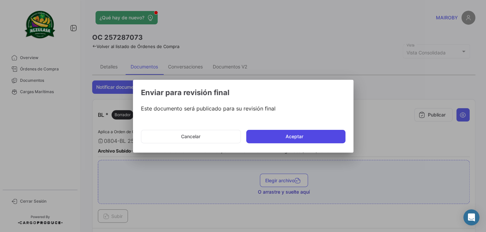
click at [304, 136] on button "Aceptar" at bounding box center [295, 136] width 99 height 13
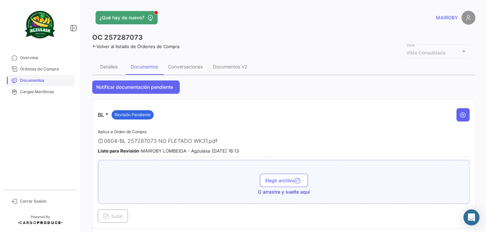
click at [38, 83] on span "Documentos" at bounding box center [46, 81] width 52 height 6
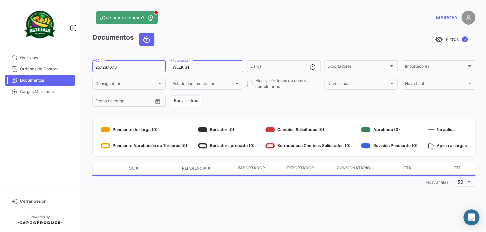
drag, startPoint x: 139, startPoint y: 69, endPoint x: 92, endPoint y: 67, distance: 46.5
click at [92, 67] on div "257287073 OC #" at bounding box center [129, 66] width 74 height 13
paste input "GQL0407905"
type input "GQL0407905"
click at [246, 102] on form "GQL0407905 OC # WEEK 31 Referencia # Carga Exportadores Exportadores Importador…" at bounding box center [283, 84] width 383 height 48
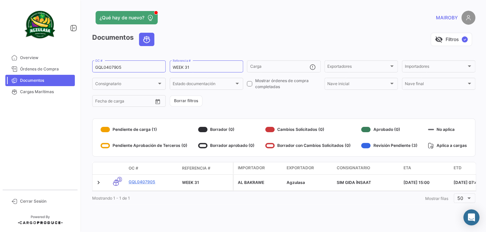
click at [234, 105] on form "GQL0407905 OC # WEEK 31 Referencia # Carga Exportadores Exportadores Importador…" at bounding box center [283, 84] width 383 height 48
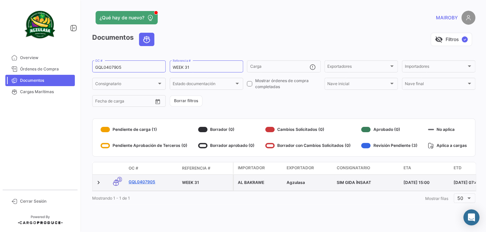
click at [150, 180] on link "GQL0407905" at bounding box center [153, 182] width 48 height 6
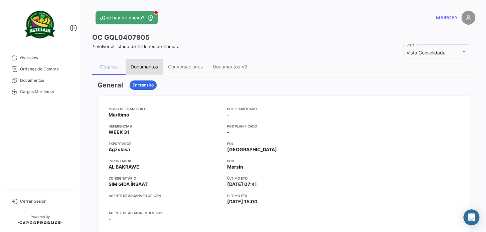
click at [141, 64] on div "Documentos" at bounding box center [144, 67] width 27 height 6
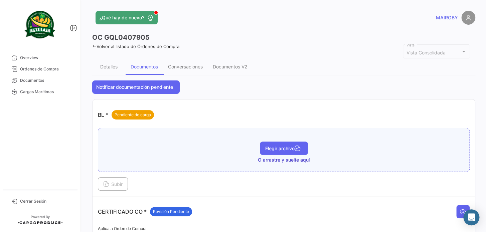
click at [291, 143] on button "Elegir archivo" at bounding box center [284, 148] width 48 height 13
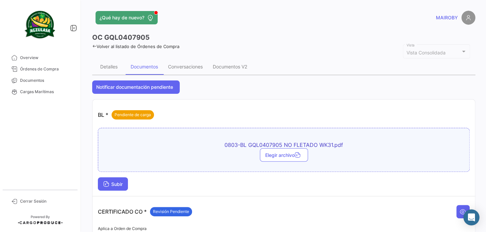
click at [105, 184] on icon at bounding box center [106, 185] width 6 height 6
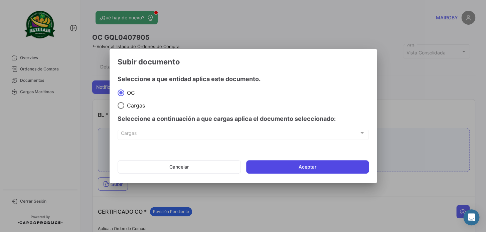
click at [292, 169] on button "Aceptar" at bounding box center [307, 166] width 123 height 13
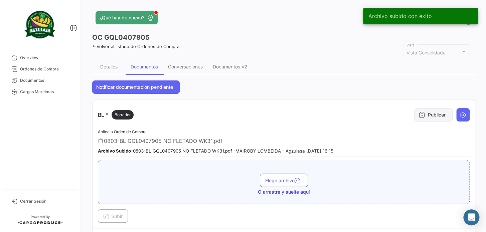
click at [428, 116] on button "Publicar" at bounding box center [434, 114] width 38 height 13
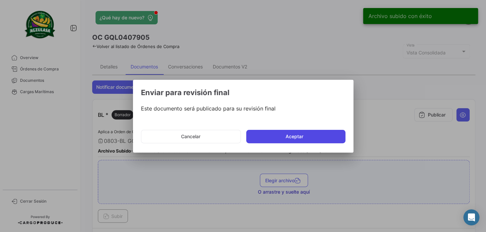
click at [295, 134] on button "Aceptar" at bounding box center [295, 136] width 99 height 13
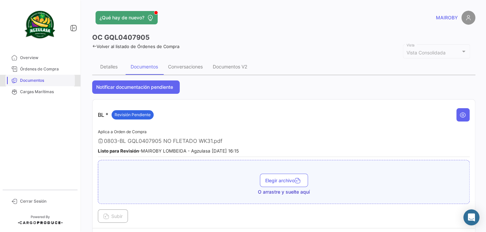
click at [41, 82] on span "Documentos" at bounding box center [46, 81] width 52 height 6
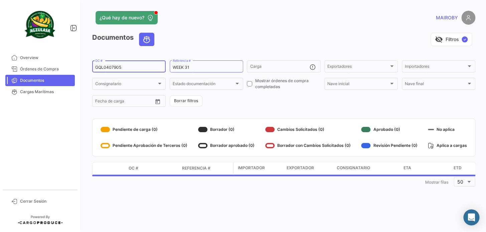
drag, startPoint x: 134, startPoint y: 68, endPoint x: 78, endPoint y: 68, distance: 56.8
click at [78, 68] on mat-sidenav-container "Overview Órdenes de Compra Documentos Cargas Marítimas Cerrar Sesión ¿Qué hay d…" at bounding box center [243, 116] width 486 height 232
paste input "YE500174200"
type input "GYE500174200"
click at [277, 110] on div "Documentos visibility_off Filtros ✓ GYE500174200 OC # WEEK 31 Referencia # Carg…" at bounding box center [283, 111] width 383 height 156
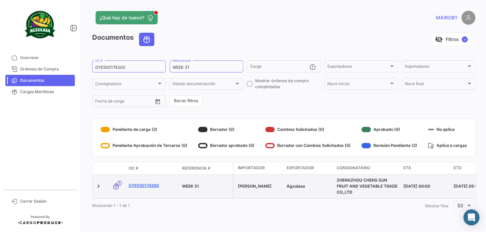
click at [150, 186] on link "GYE500174200" at bounding box center [153, 186] width 48 height 6
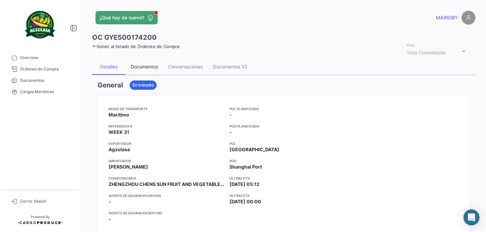
click at [147, 70] on div "Documentos" at bounding box center [144, 67] width 37 height 16
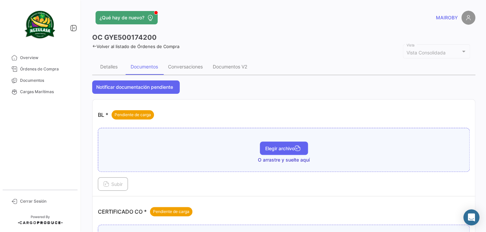
click at [288, 148] on span "Elegir archivo" at bounding box center [283, 149] width 37 height 6
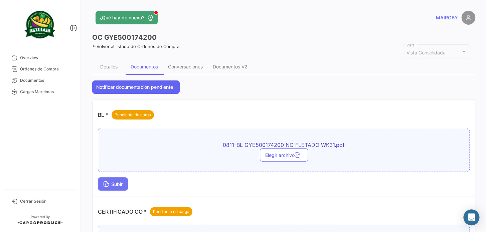
click at [116, 187] on button "Subir" at bounding box center [113, 184] width 30 height 13
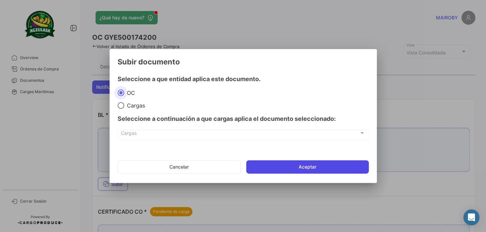
click at [312, 168] on button "Aceptar" at bounding box center [307, 166] width 123 height 13
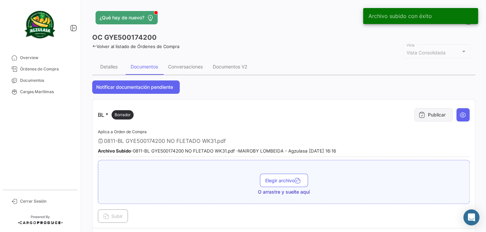
click at [421, 112] on icon at bounding box center [422, 115] width 7 height 7
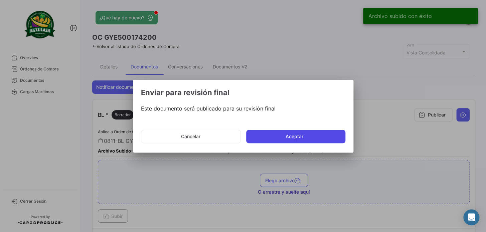
click at [289, 137] on button "Aceptar" at bounding box center [295, 136] width 99 height 13
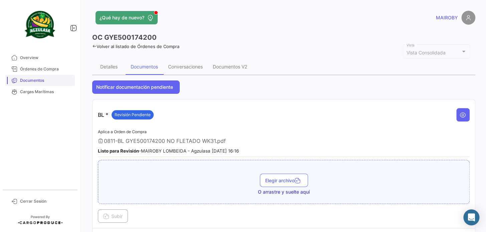
click at [36, 83] on span "Documentos" at bounding box center [46, 81] width 52 height 6
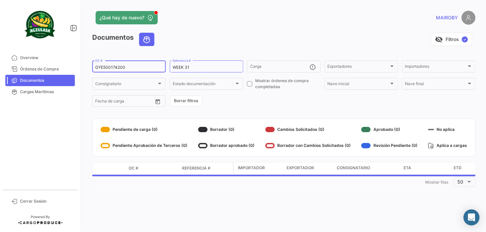
drag, startPoint x: 139, startPoint y: 67, endPoint x: 85, endPoint y: 67, distance: 54.2
click at [85, 67] on div "¿Qué hay de nuevo? MAIROBY Documentos visibility_off Filtros ✓ GYE500174200 OC …" at bounding box center [284, 116] width 405 height 232
paste input "EBKG13753555"
type input "EBKG13753555"
click at [225, 102] on form "EBKG13753555 OC # WEEK 31 Referencia # Carga Exportadores Exportadores Importad…" at bounding box center [283, 84] width 383 height 48
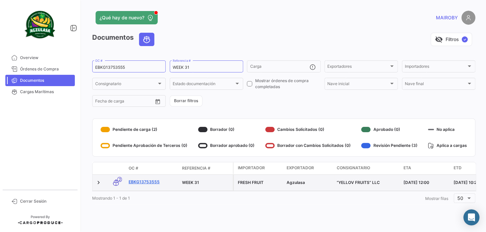
click at [153, 181] on link "EBKG13753555" at bounding box center [153, 182] width 48 height 6
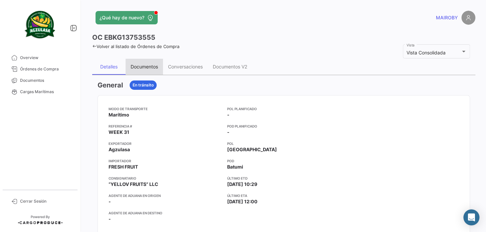
click at [149, 67] on div "Documentos" at bounding box center [144, 67] width 27 height 6
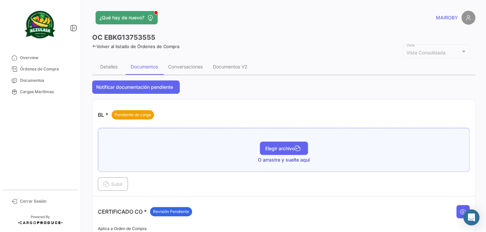
click at [273, 147] on span "Elegir archivo" at bounding box center [283, 149] width 37 height 6
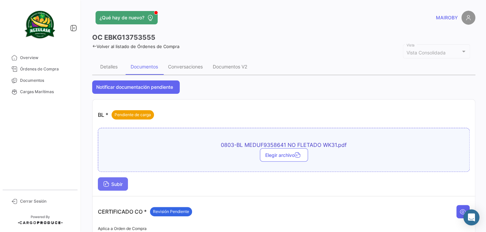
click at [114, 182] on span "Subir" at bounding box center [112, 185] width 19 height 6
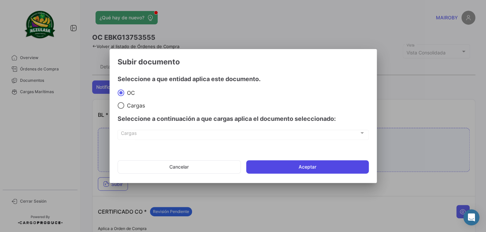
click at [319, 167] on button "Aceptar" at bounding box center [307, 166] width 123 height 13
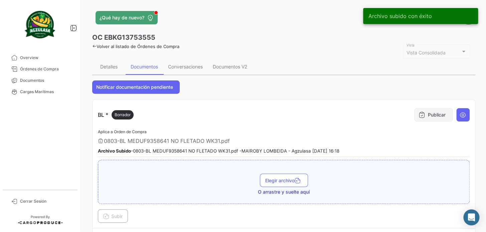
click at [430, 116] on button "Publicar" at bounding box center [434, 114] width 38 height 13
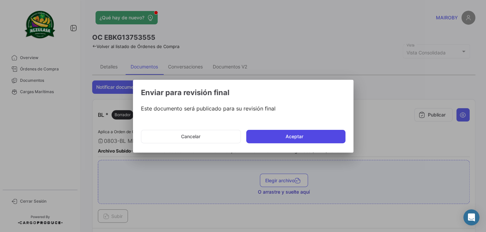
click at [286, 138] on button "Aceptar" at bounding box center [295, 136] width 99 height 13
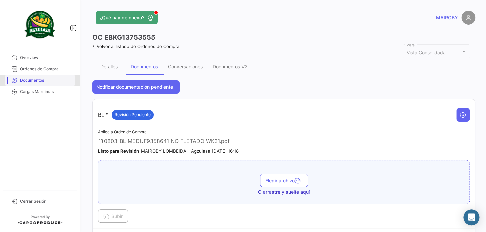
click at [54, 80] on span "Documentos" at bounding box center [46, 81] width 52 height 6
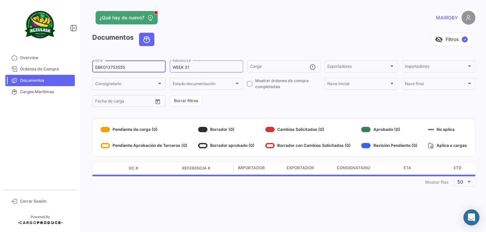
drag, startPoint x: 139, startPoint y: 68, endPoint x: 87, endPoint y: 70, distance: 51.9
click at [87, 70] on div "¿Qué hay de nuevo? MAIROBY Documentos visibility_off Filtros ✓ EBKG13753555 OC …" at bounding box center [284, 116] width 405 height 232
paste input "6425689450"
type input "6425689450"
click at [263, 104] on form "6425689450 OC # WEEK 31 Referencia # Carga Exportadores Exportadores Importador…" at bounding box center [283, 84] width 383 height 48
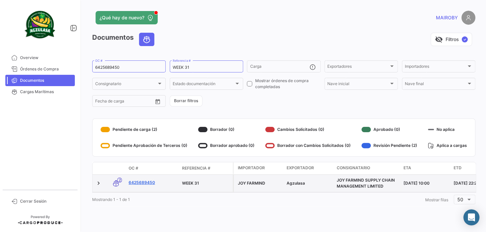
click at [147, 184] on link "6425689450" at bounding box center [153, 183] width 48 height 6
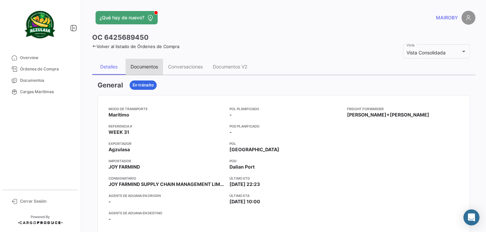
click at [151, 70] on div "Documentos" at bounding box center [144, 67] width 37 height 16
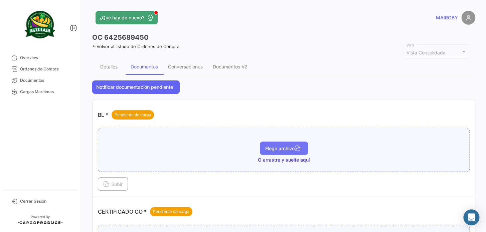
click at [274, 146] on span "Elegir archivo" at bounding box center [283, 149] width 37 height 6
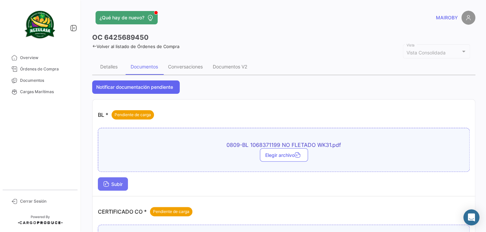
click at [120, 184] on span "Subir" at bounding box center [112, 185] width 19 height 6
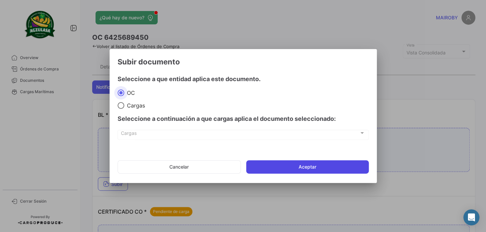
click at [267, 169] on button "Aceptar" at bounding box center [307, 166] width 123 height 13
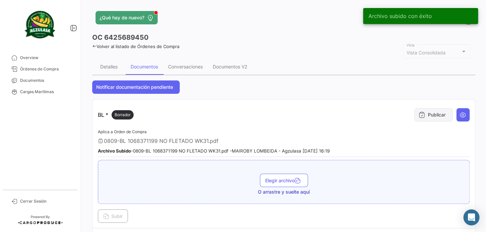
click at [427, 114] on button "Publicar" at bounding box center [434, 114] width 38 height 13
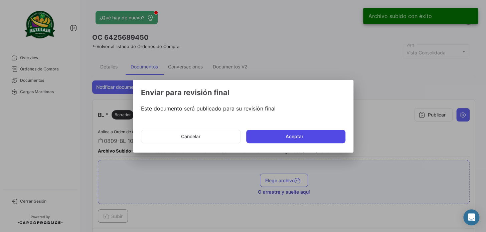
click at [308, 136] on button "Aceptar" at bounding box center [295, 136] width 99 height 13
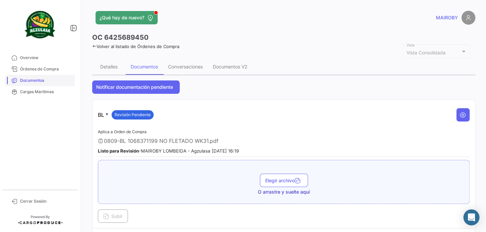
click at [45, 79] on span "Documentos" at bounding box center [46, 81] width 52 height 6
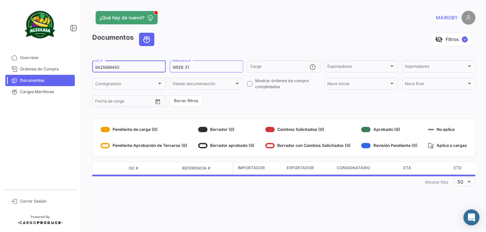
drag, startPoint x: 109, startPoint y: 65, endPoint x: 79, endPoint y: 66, distance: 30.4
click at [79, 66] on mat-sidenav-container "Overview Órdenes de Compra Documentos Cargas Marítimas Cerrar Sesión ¿Qué hay d…" at bounding box center [243, 116] width 486 height 232
paste input "257351572"
type input "257351572"
click at [253, 109] on div "Documentos visibility_off Filtros ✓ 257351572 OC # WEEK 31 Referencia # Carga E…" at bounding box center [283, 111] width 383 height 156
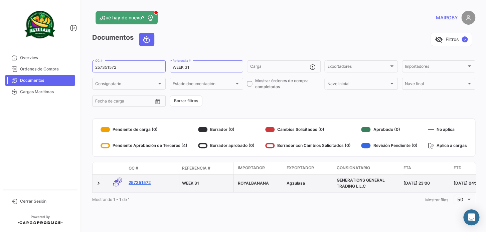
click at [143, 181] on link "257351572" at bounding box center [153, 183] width 48 height 6
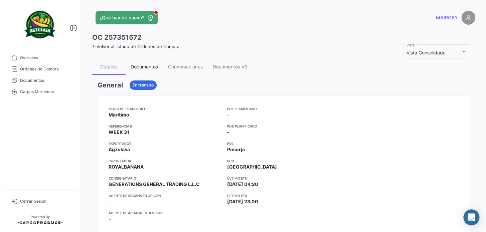
click at [153, 70] on div "Documentos" at bounding box center [144, 67] width 37 height 16
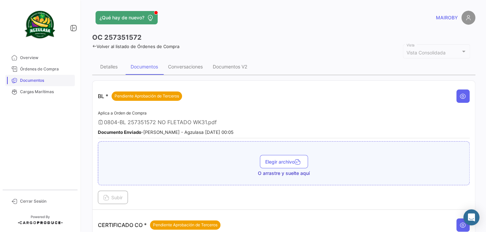
drag, startPoint x: 47, startPoint y: 80, endPoint x: 51, endPoint y: 79, distance: 4.8
click at [47, 80] on span "Documentos" at bounding box center [46, 81] width 52 height 6
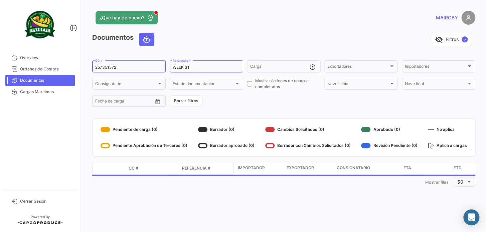
drag, startPoint x: 126, startPoint y: 67, endPoint x: 77, endPoint y: 70, distance: 49.2
click at [77, 70] on mat-sidenav-container "Overview Órdenes de Compra Documentos Cargas Marítimas Cerrar Sesión ¿Qué hay d…" at bounding box center [243, 116] width 486 height 232
paste input "GYEF16400400"
type input "GYEF16400400"
click at [242, 104] on form "GYEF16400400 OC # WEEK 31 Referencia # Carga Exportadores Exportadores Importad…" at bounding box center [283, 84] width 383 height 48
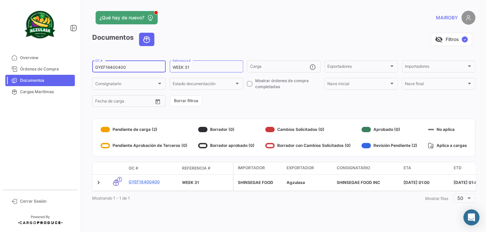
drag, startPoint x: 136, startPoint y: 66, endPoint x: 79, endPoint y: 74, distance: 57.2
click at [79, 74] on mat-sidenav-container "Overview Órdenes de Compra Documentos Cargas Marítimas Cerrar Sesión ¿Qué hay d…" at bounding box center [243, 116] width 486 height 232
click at [252, 99] on form "GYEF16400400 OC # WEEK 31 Referencia # Carga Exportadores Exportadores Importad…" at bounding box center [283, 84] width 383 height 48
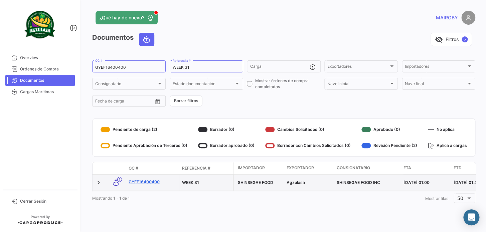
click at [151, 181] on link "GYEF16400400" at bounding box center [153, 182] width 48 height 6
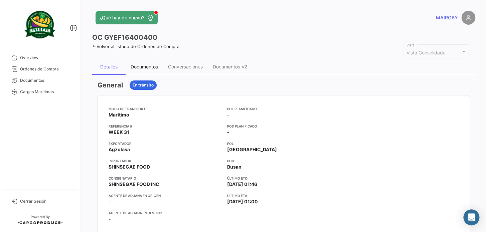
click at [151, 69] on div "Documentos" at bounding box center [144, 67] width 27 height 6
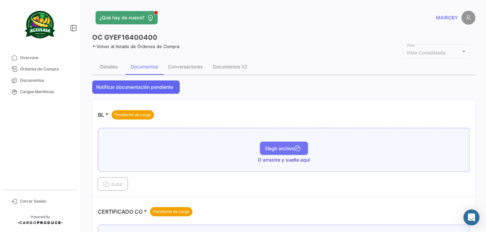
click at [267, 144] on button "Elegir archivo" at bounding box center [284, 148] width 48 height 13
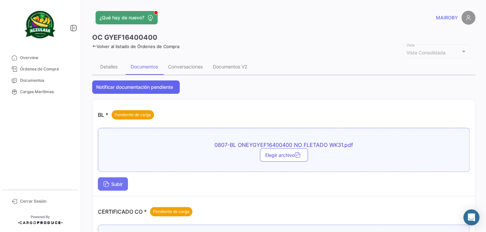
click at [117, 181] on button "Subir" at bounding box center [113, 184] width 30 height 13
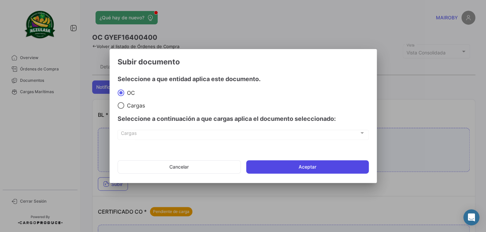
click at [281, 162] on button "Aceptar" at bounding box center [307, 166] width 123 height 13
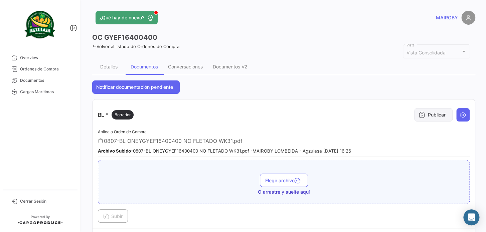
click at [421, 114] on icon at bounding box center [422, 115] width 7 height 7
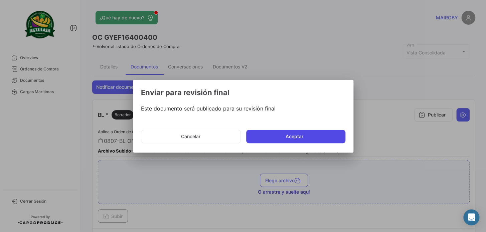
click at [294, 134] on button "Aceptar" at bounding box center [295, 136] width 99 height 13
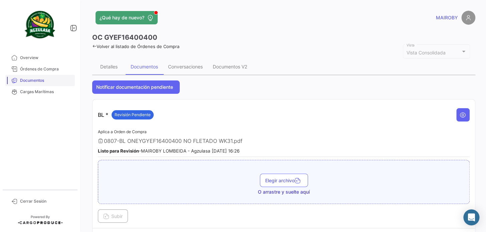
click at [52, 78] on span "Documentos" at bounding box center [46, 81] width 52 height 6
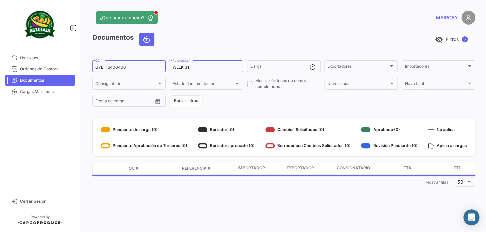
drag, startPoint x: 136, startPoint y: 66, endPoint x: 36, endPoint y: 77, distance: 100.6
click at [36, 77] on mat-sidenav-container "Overview Órdenes de Compra Documentos Cargas Marítimas Cerrar Sesión ¿Qué hay d…" at bounding box center [243, 116] width 486 height 232
paste input "15"
type input "GYEF16401500"
click at [226, 99] on form "GYEF16401500 OC # WEEK 31 Referencia # Carga Exportadores Exportadores Importad…" at bounding box center [283, 84] width 383 height 48
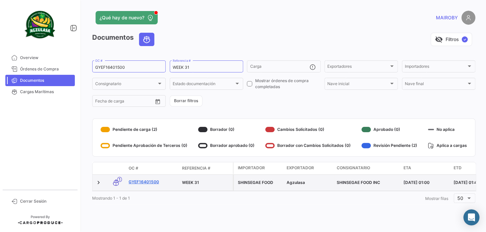
click at [153, 183] on link "GYEF16401500" at bounding box center [153, 182] width 48 height 6
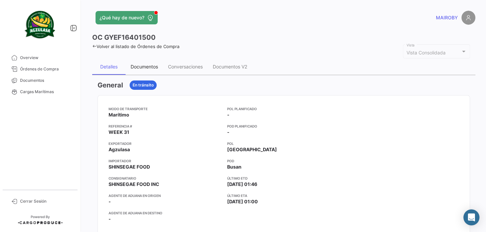
click at [149, 67] on div "Documentos" at bounding box center [144, 67] width 27 height 6
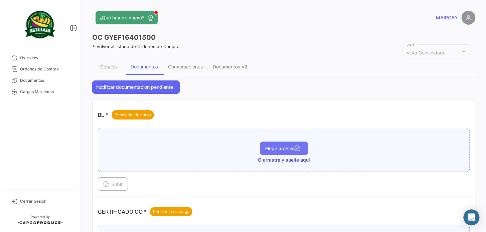
click at [293, 148] on span "Elegir archivo" at bounding box center [283, 149] width 37 height 6
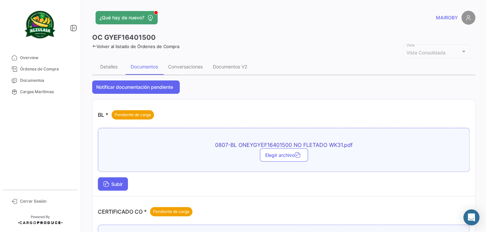
click at [111, 184] on span "Subir" at bounding box center [112, 185] width 19 height 6
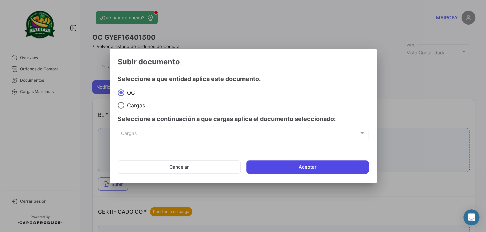
click at [304, 167] on button "Aceptar" at bounding box center [307, 166] width 123 height 13
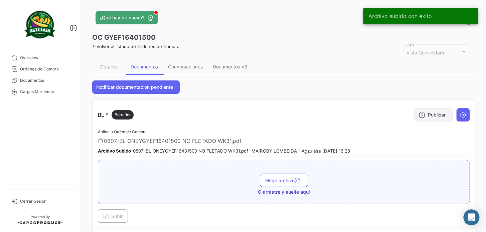
click at [424, 112] on button "Publicar" at bounding box center [434, 114] width 38 height 13
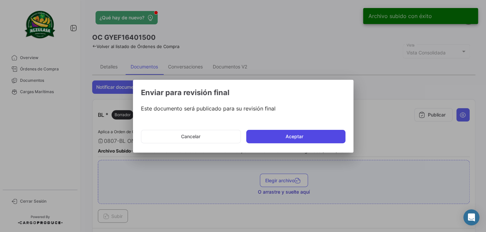
click at [327, 136] on button "Aceptar" at bounding box center [295, 136] width 99 height 13
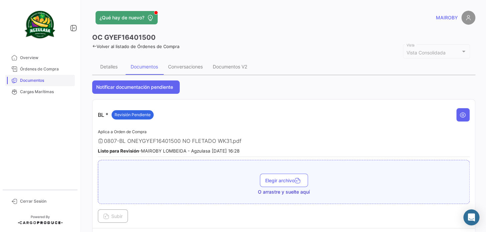
drag, startPoint x: 47, startPoint y: 80, endPoint x: 57, endPoint y: 75, distance: 11.2
click at [47, 80] on span "Documentos" at bounding box center [46, 81] width 52 height 6
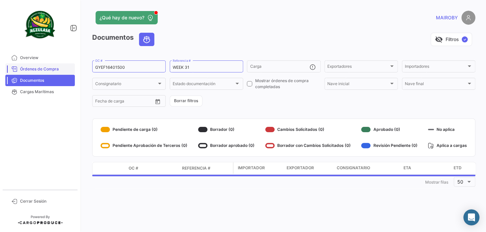
drag, startPoint x: 142, startPoint y: 66, endPoint x: 7, endPoint y: 65, distance: 135.1
click at [7, 65] on mat-sidenav-container "Overview Órdenes de Compra Documentos Cargas Marítimas Cerrar Sesión ¿Qué hay d…" at bounding box center [243, 116] width 486 height 232
paste input "307"
type input "GYEF16430700"
click at [248, 101] on form "GYEF16430700 OC # WEEK 31 Referencia # Carga Exportadores Exportadores Importad…" at bounding box center [283, 84] width 383 height 48
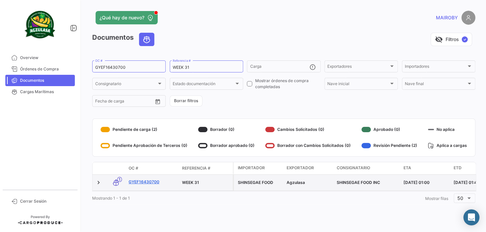
click at [141, 183] on link "GYEF16430700" at bounding box center [153, 182] width 48 height 6
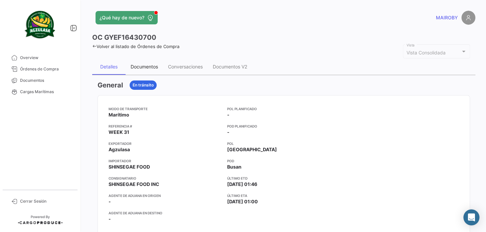
click at [148, 67] on div "Documentos" at bounding box center [144, 67] width 27 height 6
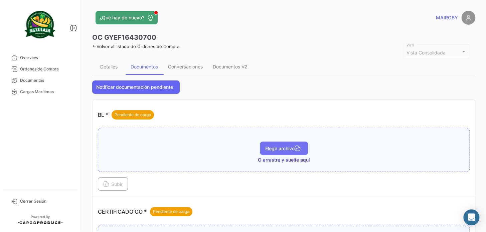
click at [269, 150] on span "Elegir archivo" at bounding box center [283, 149] width 37 height 6
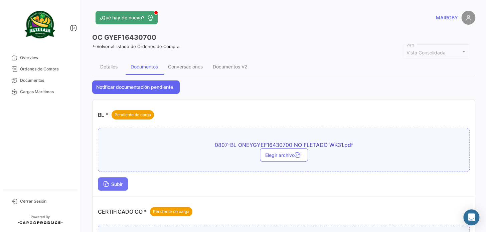
click at [110, 183] on span "Subir" at bounding box center [112, 185] width 19 height 6
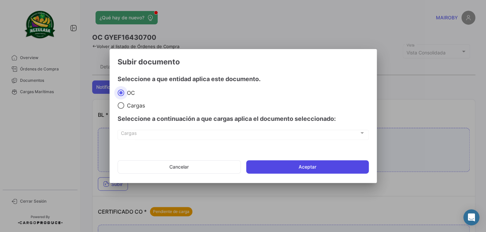
click at [282, 166] on button "Aceptar" at bounding box center [307, 166] width 123 height 13
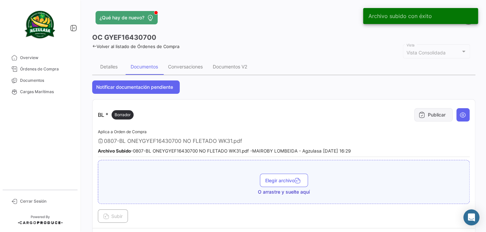
click at [434, 114] on button "Publicar" at bounding box center [434, 114] width 38 height 13
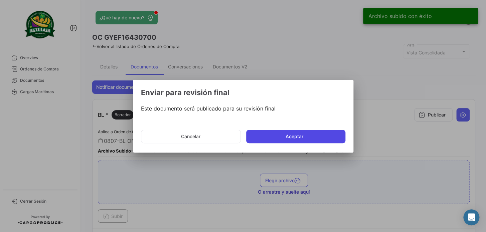
click at [275, 136] on button "Aceptar" at bounding box center [295, 136] width 99 height 13
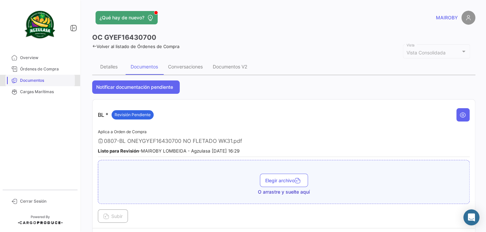
click at [57, 82] on span "Documentos" at bounding box center [46, 81] width 52 height 6
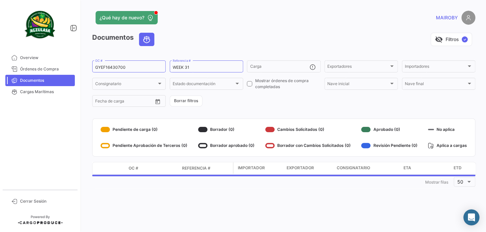
drag, startPoint x: 145, startPoint y: 70, endPoint x: 82, endPoint y: 68, distance: 62.6
click at [82, 68] on div "¿Qué hay de nuevo? MAIROBY Documentos visibility_off Filtros ✓ GYEF16430700 OC …" at bounding box center [284, 116] width 405 height 232
click at [132, 67] on input "GYEF16430700" at bounding box center [129, 67] width 68 height 5
click at [130, 67] on input "GYEF16430700" at bounding box center [129, 67] width 68 height 5
click at [198, 98] on button "Borrar filtros" at bounding box center [186, 101] width 33 height 11
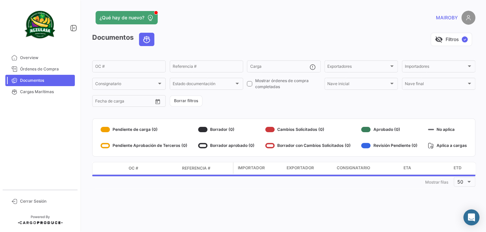
click at [107, 56] on app-list-header "Documentos visibility_off Filtros ✓ OC # Referencia # Carga Exportadores Export…" at bounding box center [283, 70] width 383 height 75
click at [111, 65] on input "OC #" at bounding box center [129, 67] width 68 height 5
paste input "6425568990"
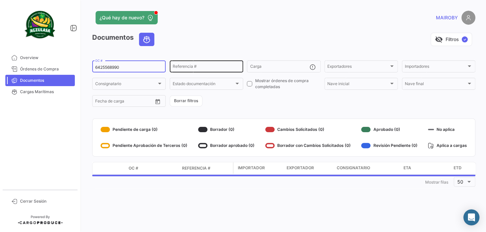
type input "6425568990"
click at [194, 69] on input "Referencia #" at bounding box center [207, 67] width 68 height 5
type input "WEEK 31"
click at [268, 109] on div "Documentos visibility_off Filtros ✓ 6425568990 OC # WEEK 31 Referencia # Carga …" at bounding box center [283, 111] width 383 height 156
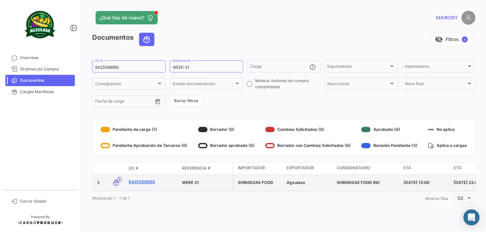
click at [149, 181] on link "6425568990" at bounding box center [153, 182] width 48 height 6
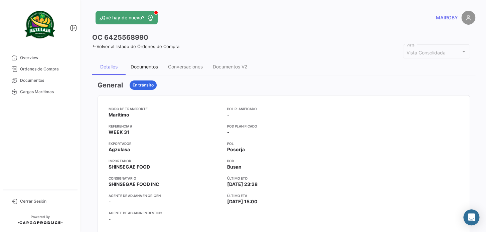
click at [152, 65] on div "Documentos" at bounding box center [144, 67] width 27 height 6
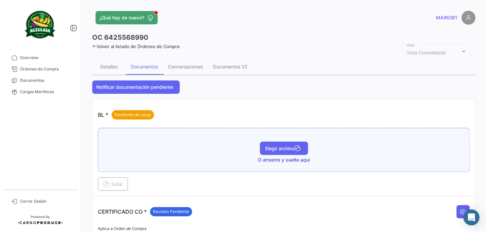
click at [289, 148] on span "Elegir archivo" at bounding box center [283, 149] width 37 height 6
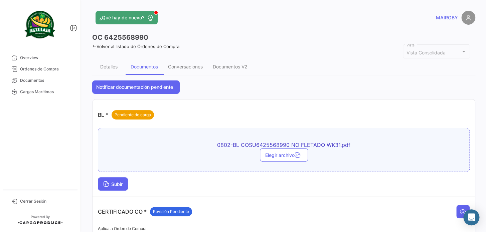
click at [123, 187] on button "Subir" at bounding box center [113, 184] width 30 height 13
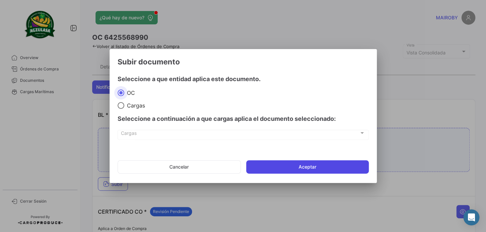
click at [315, 167] on button "Aceptar" at bounding box center [307, 166] width 123 height 13
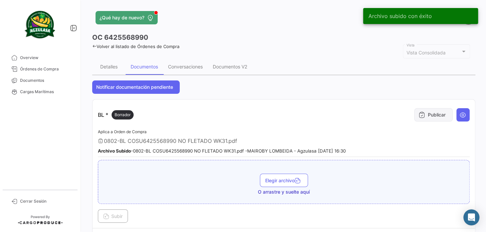
click at [427, 117] on button "Publicar" at bounding box center [434, 114] width 38 height 13
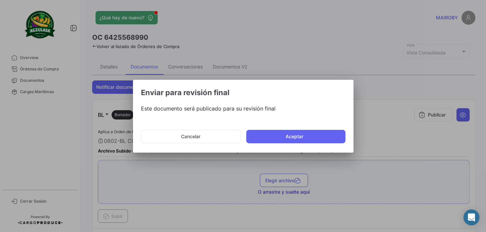
click at [307, 129] on mat-dialog-actions "Cancelar Aceptar" at bounding box center [243, 136] width 205 height 23
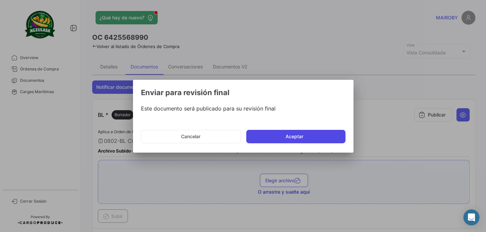
click at [305, 133] on button "Aceptar" at bounding box center [295, 136] width 99 height 13
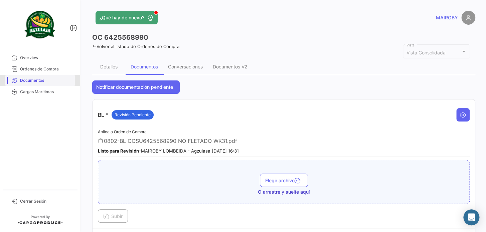
click at [53, 79] on span "Documentos" at bounding box center [46, 81] width 52 height 6
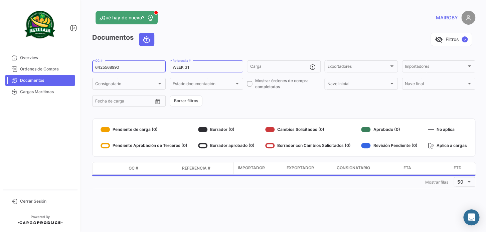
drag, startPoint x: 126, startPoint y: 68, endPoint x: 96, endPoint y: 67, distance: 30.1
click at [97, 67] on input "6425568990" at bounding box center [129, 67] width 68 height 5
type input "6"
paste input "6425568920"
type input "6425568920"
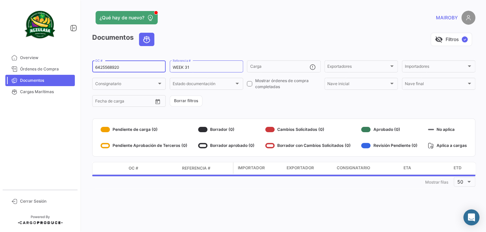
click at [233, 95] on form "6425568920 OC # WEEK 31 Referencia # Carga Exportadores Exportadores Importador…" at bounding box center [283, 84] width 383 height 48
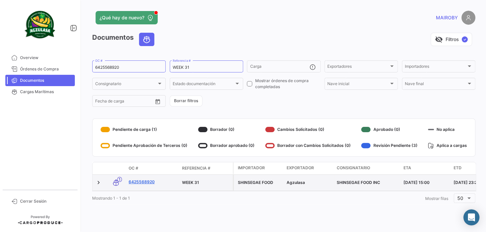
click at [142, 182] on link "6425568920" at bounding box center [153, 182] width 48 height 6
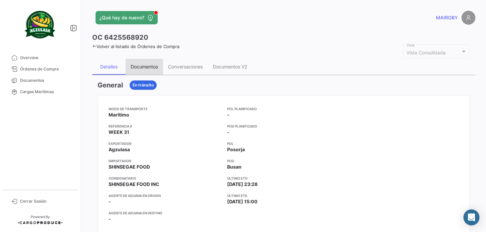
click at [145, 70] on div "Documentos" at bounding box center [144, 67] width 37 height 16
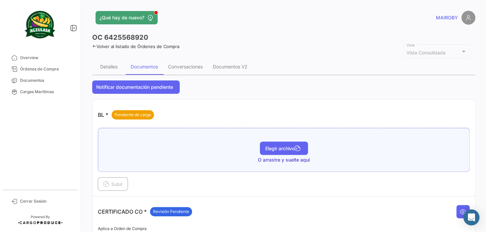
click at [293, 148] on span "Elegir archivo" at bounding box center [283, 149] width 37 height 6
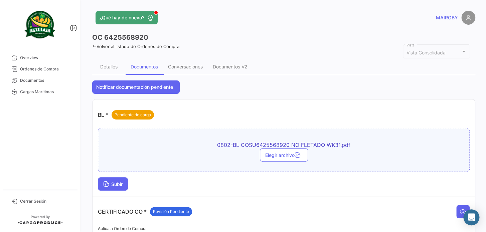
click at [123, 182] on span "Subir" at bounding box center [112, 185] width 19 height 6
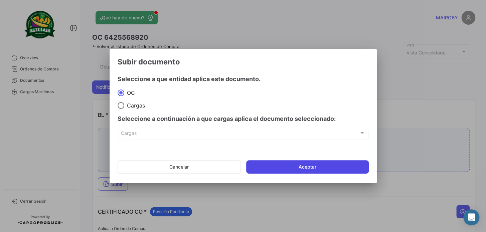
click at [294, 168] on button "Aceptar" at bounding box center [307, 166] width 123 height 13
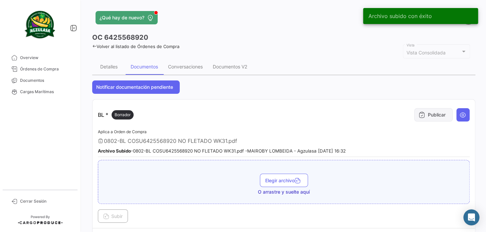
click at [422, 115] on button "Publicar" at bounding box center [434, 114] width 38 height 13
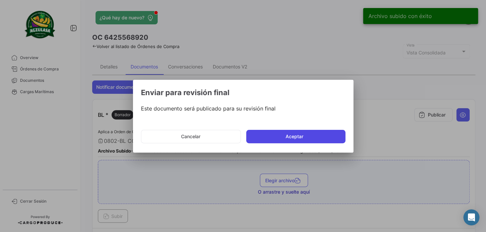
click at [293, 136] on button "Aceptar" at bounding box center [295, 136] width 99 height 13
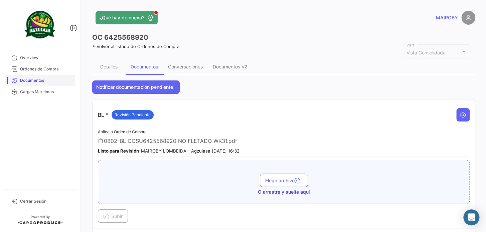
click at [53, 81] on span "Documentos" at bounding box center [46, 81] width 52 height 6
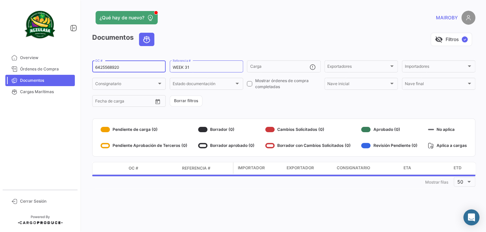
drag, startPoint x: 126, startPoint y: 69, endPoint x: 91, endPoint y: 69, distance: 35.4
click at [91, 69] on div "¿Qué hay de nuevo? MAIROBY Documentos visibility_off Filtros ✓ 6425568920 OC # …" at bounding box center [284, 116] width 405 height 232
paste input "GYEA8887650"
type input "GYEA88876500"
click at [265, 108] on form "GYEA88876500 OC # WEEK 31 Referencia # Carga Exportadores Exportadores Importad…" at bounding box center [283, 84] width 383 height 48
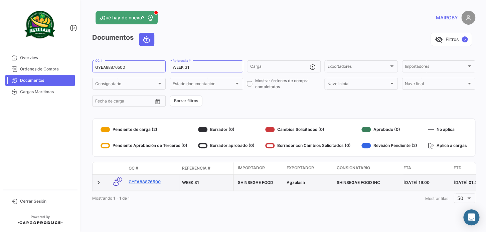
click at [150, 181] on link "GYEA88876500" at bounding box center [153, 182] width 48 height 6
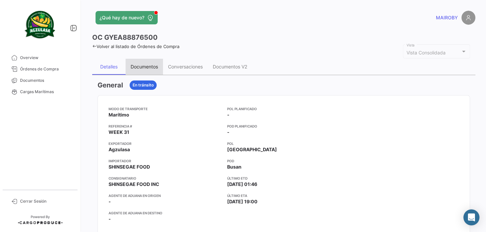
click at [146, 67] on div "Documentos" at bounding box center [144, 67] width 27 height 6
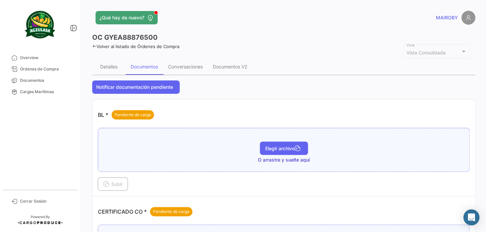
click at [290, 149] on span "Elegir archivo" at bounding box center [283, 149] width 37 height 6
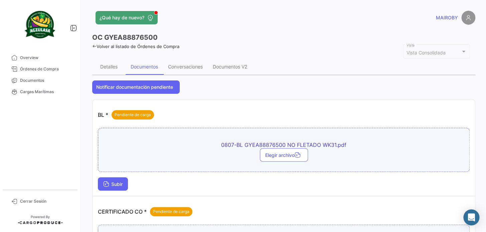
click at [112, 183] on span "Subir" at bounding box center [112, 185] width 19 height 6
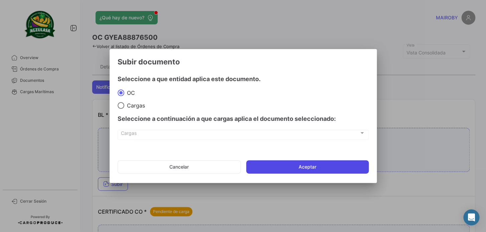
click at [285, 166] on button "Aceptar" at bounding box center [307, 166] width 123 height 13
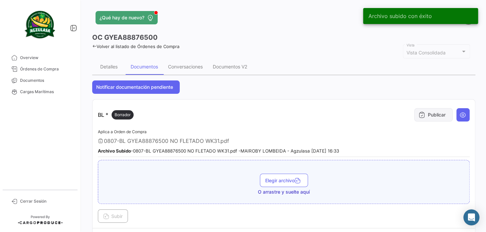
click at [425, 112] on button "Publicar" at bounding box center [434, 114] width 38 height 13
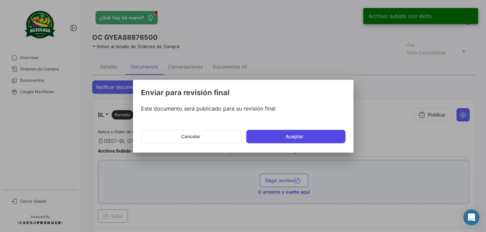
click at [325, 133] on button "Aceptar" at bounding box center [295, 136] width 99 height 13
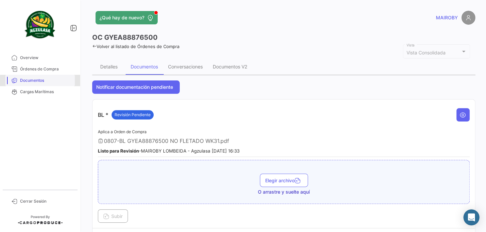
click at [53, 82] on span "Documentos" at bounding box center [46, 81] width 52 height 6
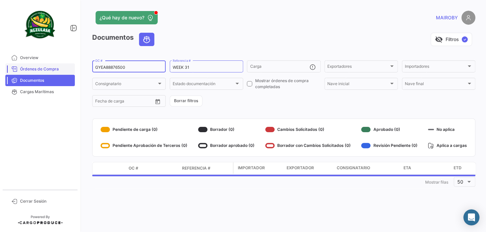
drag, startPoint x: 140, startPoint y: 68, endPoint x: 70, endPoint y: 73, distance: 70.0
click at [70, 73] on mat-sidenav-container "Overview Órdenes de Compra Documentos Cargas Marítimas Cerrar Sesión ¿Qué hay d…" at bounding box center [243, 116] width 486 height 232
paste input "F16057"
type input "GYEF16057500"
click at [245, 99] on form "GYEF16057500 OC # WEEK 31 Referencia # Carga Exportadores Exportadores Importad…" at bounding box center [283, 84] width 383 height 48
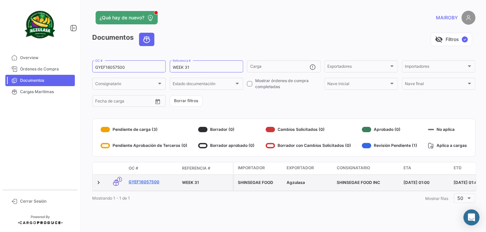
click at [143, 180] on link "GYEF16057500" at bounding box center [153, 182] width 48 height 6
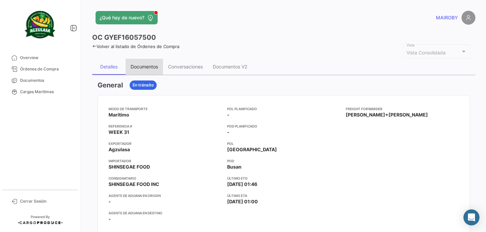
click at [146, 66] on div "Documentos" at bounding box center [144, 67] width 27 height 6
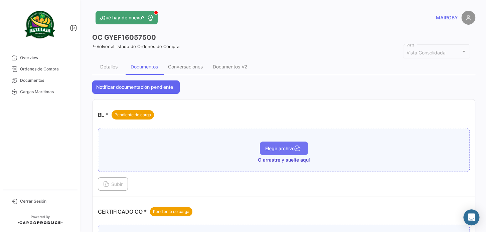
click at [281, 146] on span "Elegir archivo" at bounding box center [283, 149] width 37 height 6
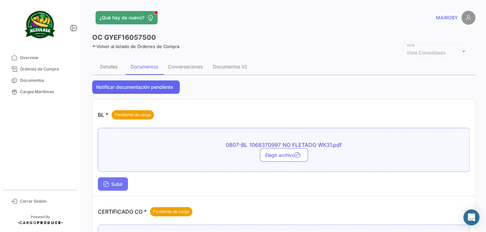
click at [116, 179] on button "Subir" at bounding box center [113, 184] width 30 height 13
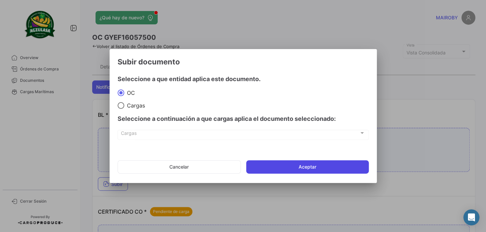
click at [291, 165] on button "Aceptar" at bounding box center [307, 166] width 123 height 13
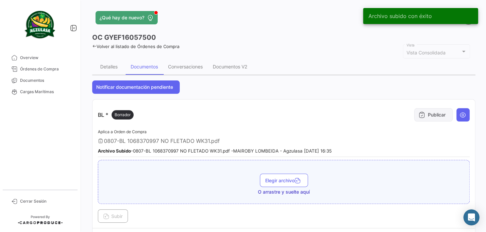
click at [424, 117] on button "Publicar" at bounding box center [434, 114] width 38 height 13
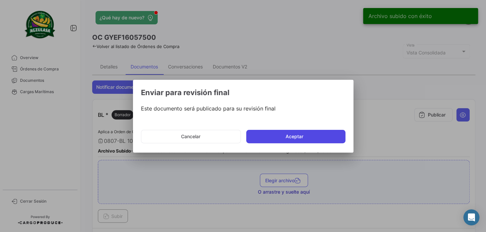
click at [310, 135] on button "Aceptar" at bounding box center [295, 136] width 99 height 13
